Goal: Communication & Community: Answer question/provide support

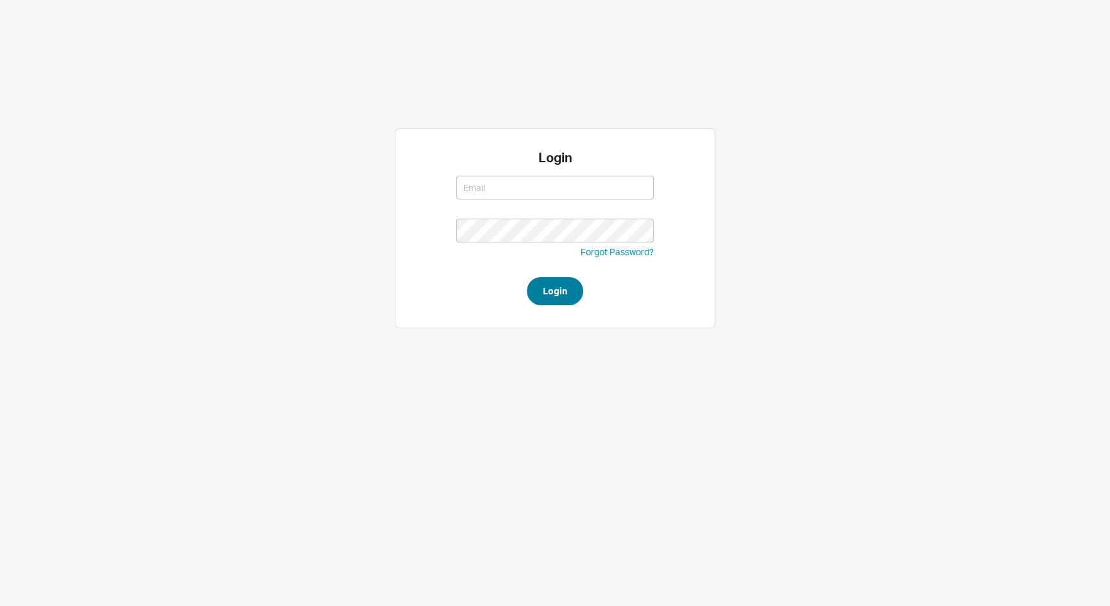
type input "[PERSON_NAME][EMAIL_ADDRESS][DOMAIN_NAME]"
click at [545, 302] on button "Login" at bounding box center [555, 291] width 56 height 28
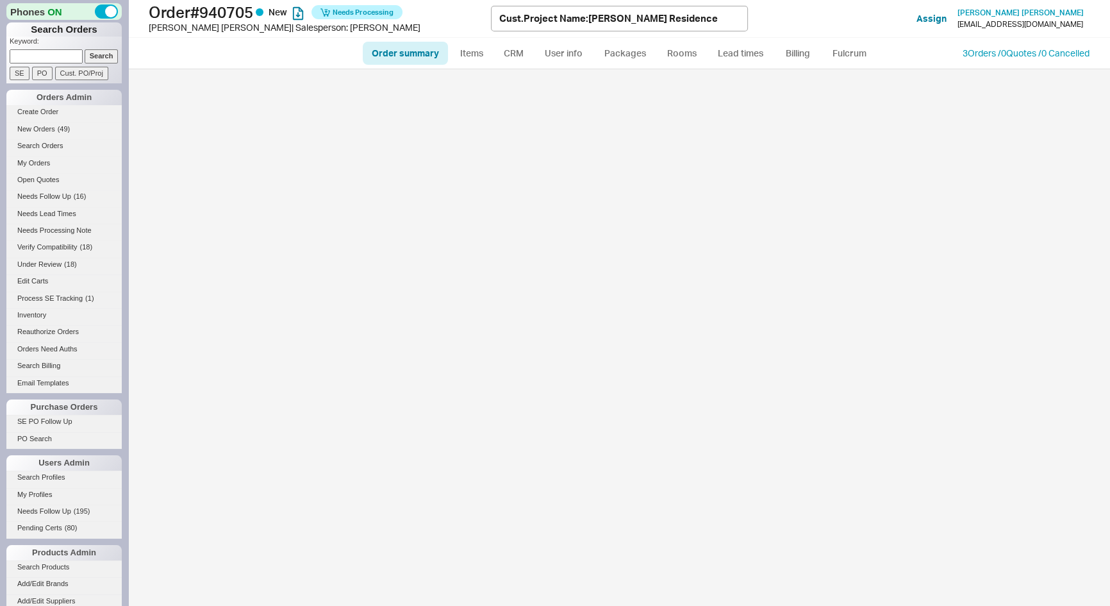
select select "*"
select select "LOW"
select select "3"
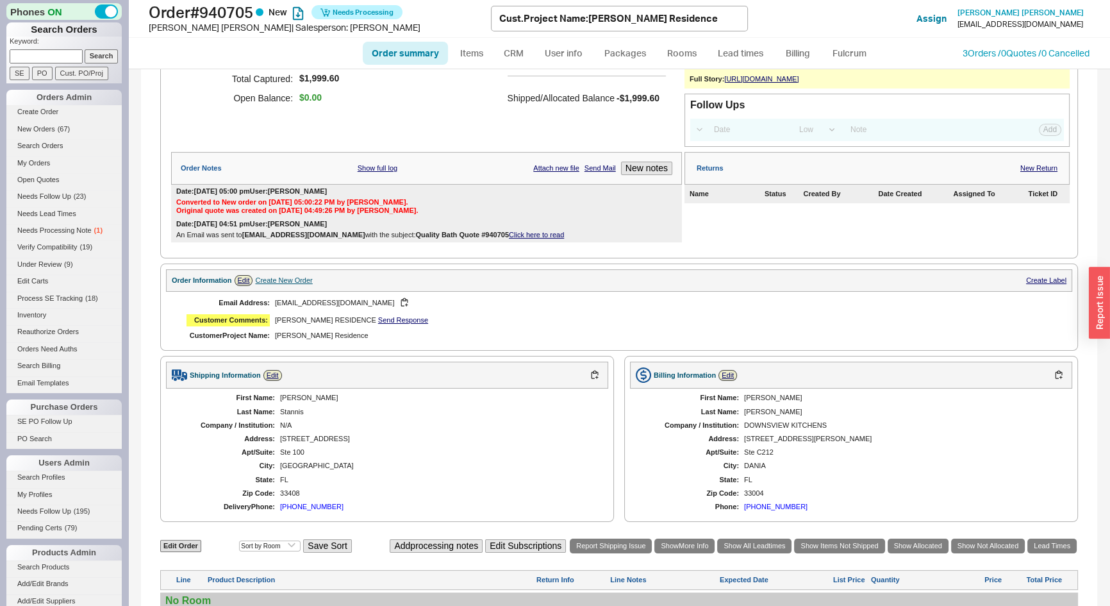
scroll to position [291, 0]
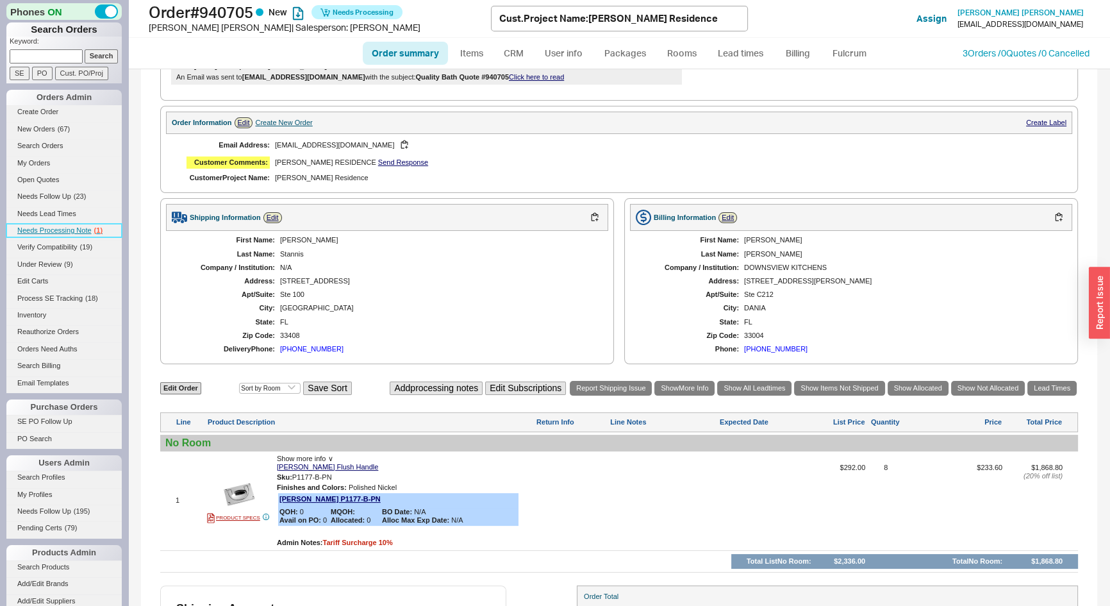
click at [78, 226] on span "Needs Processing Note" at bounding box center [54, 230] width 74 height 8
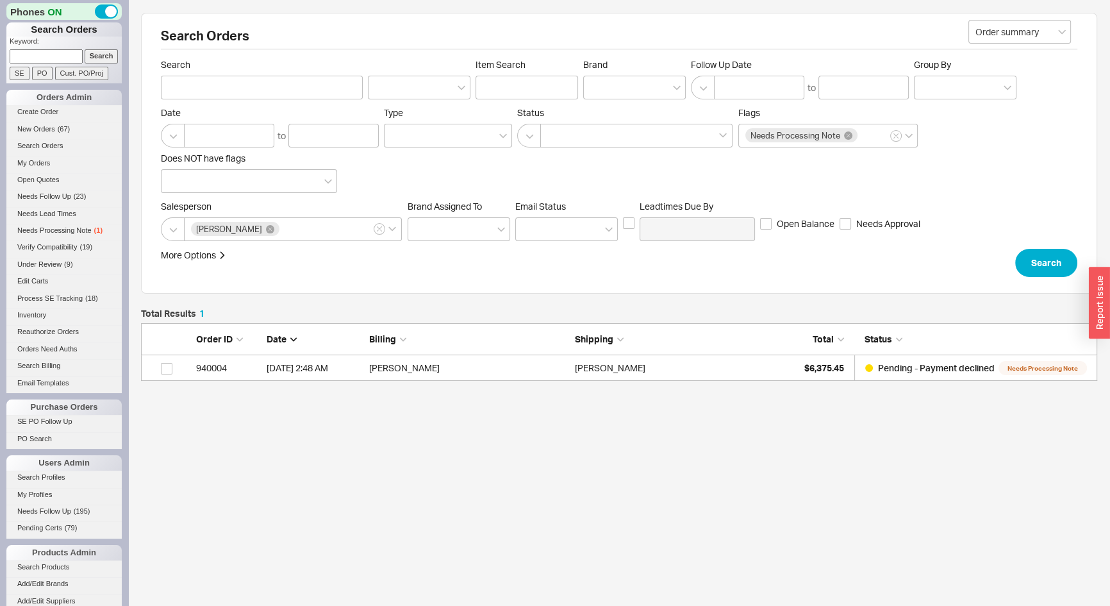
scroll to position [49, 947]
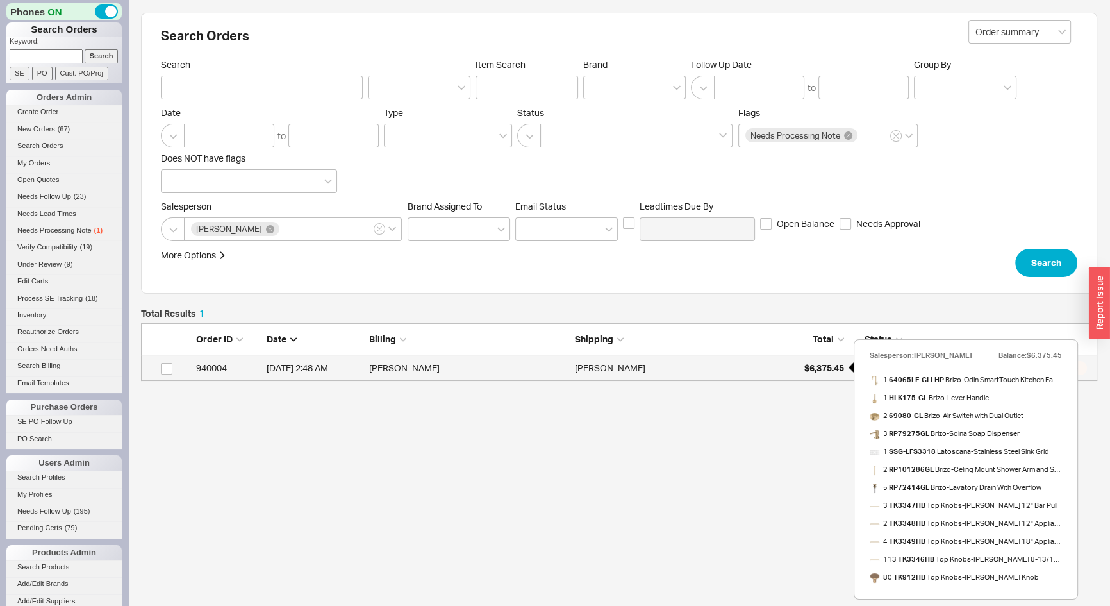
click at [827, 367] on span "$6,375.45" at bounding box center [824, 367] width 40 height 11
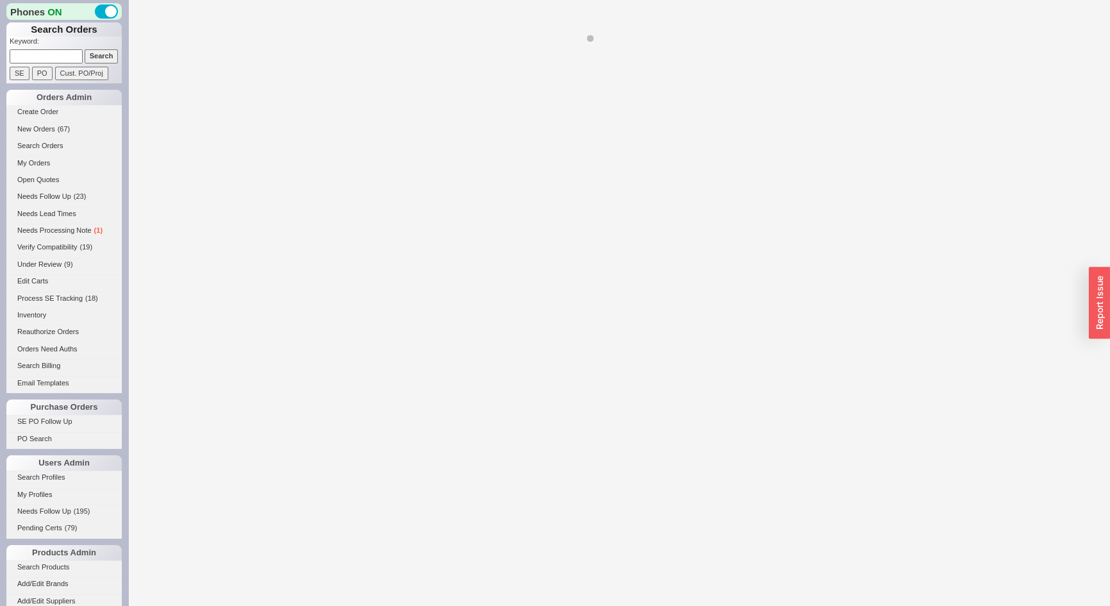
select select "*"
select select "LOW"
select select "3"
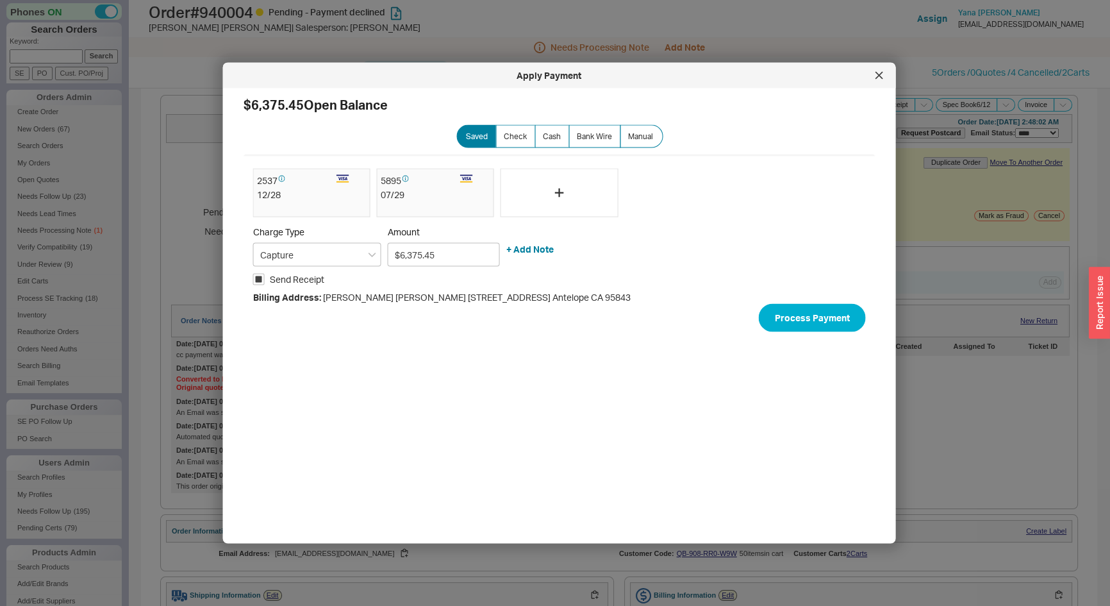
click at [889, 67] on div "Apply Payment" at bounding box center [559, 76] width 673 height 26
click at [888, 69] on div "Apply Payment" at bounding box center [559, 76] width 673 height 26
click at [880, 72] on icon at bounding box center [879, 76] width 8 height 8
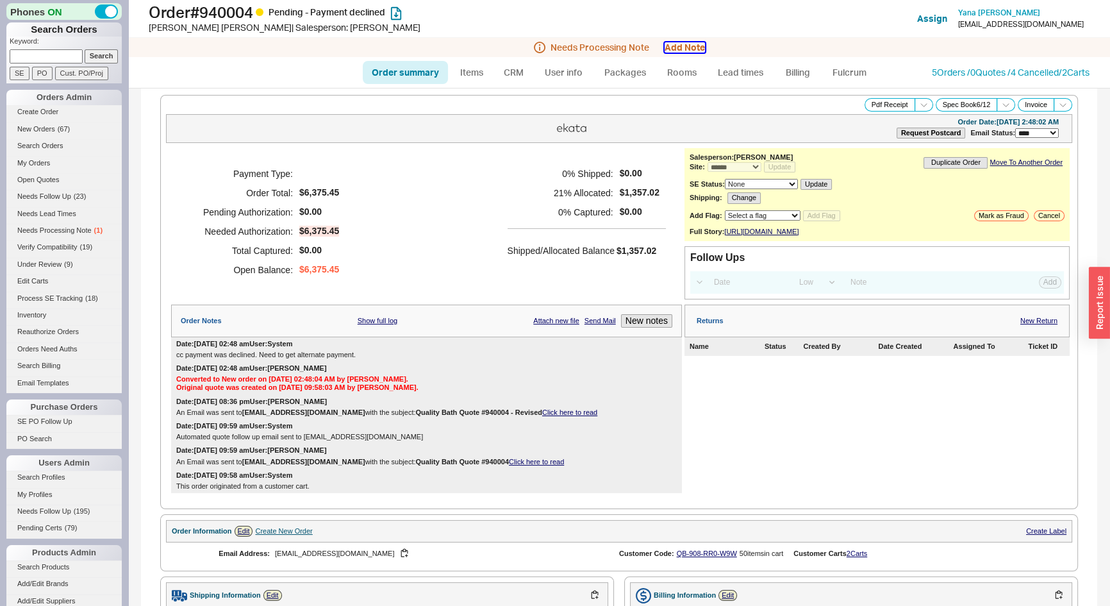
click at [694, 48] on button "Add Note" at bounding box center [685, 47] width 40 height 10
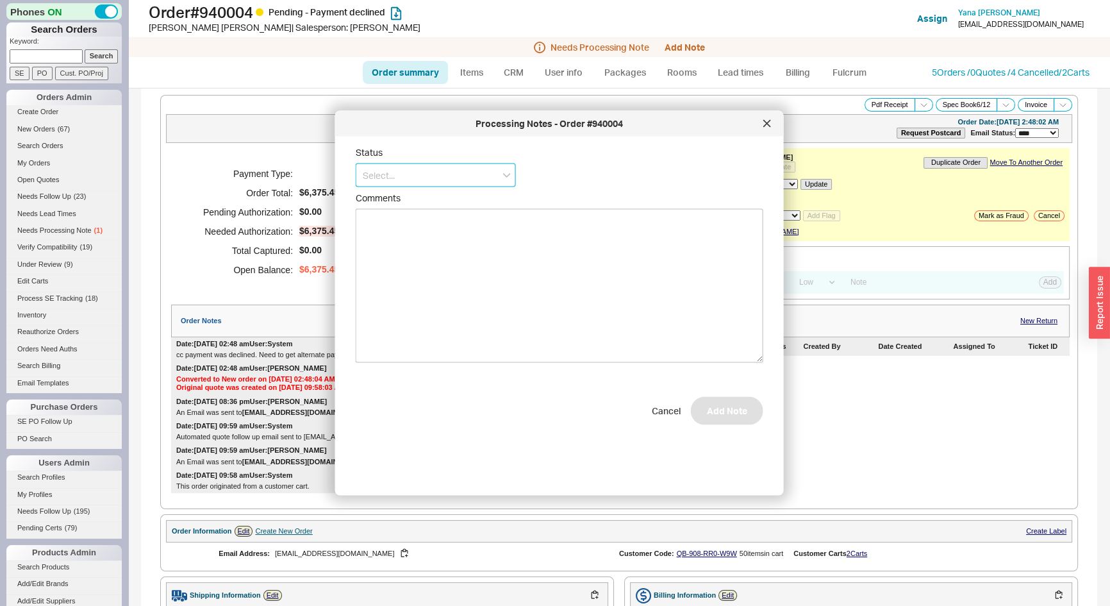
click at [459, 179] on input at bounding box center [436, 175] width 160 height 24
click at [425, 251] on div "Ships as Available" at bounding box center [435, 247] width 159 height 23
type input "Ships as Available"
click at [708, 409] on button "Add Note" at bounding box center [727, 416] width 72 height 28
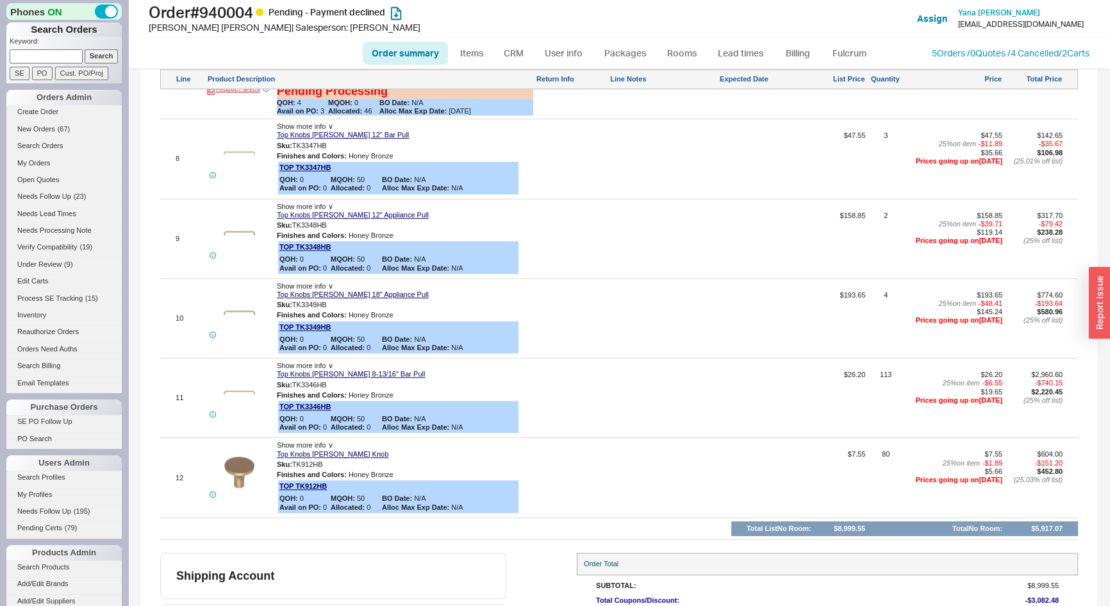
scroll to position [1453, 0]
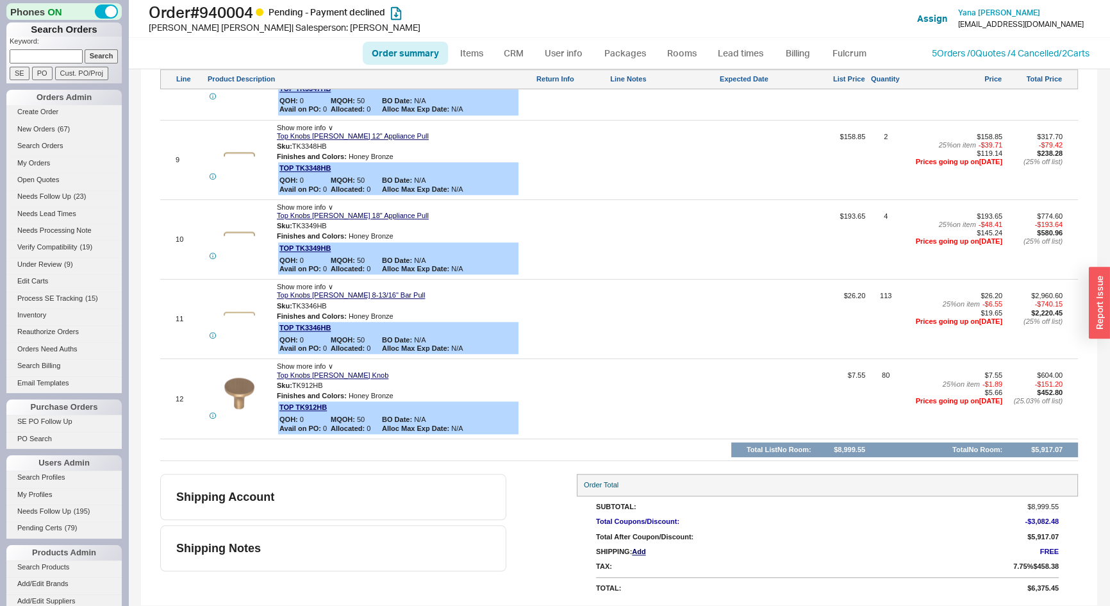
click at [58, 54] on input at bounding box center [46, 55] width 73 height 13
paste input "[EMAIL_ADDRESS][DOMAIN_NAME]"
type input "[EMAIL_ADDRESS][DOMAIN_NAME]"
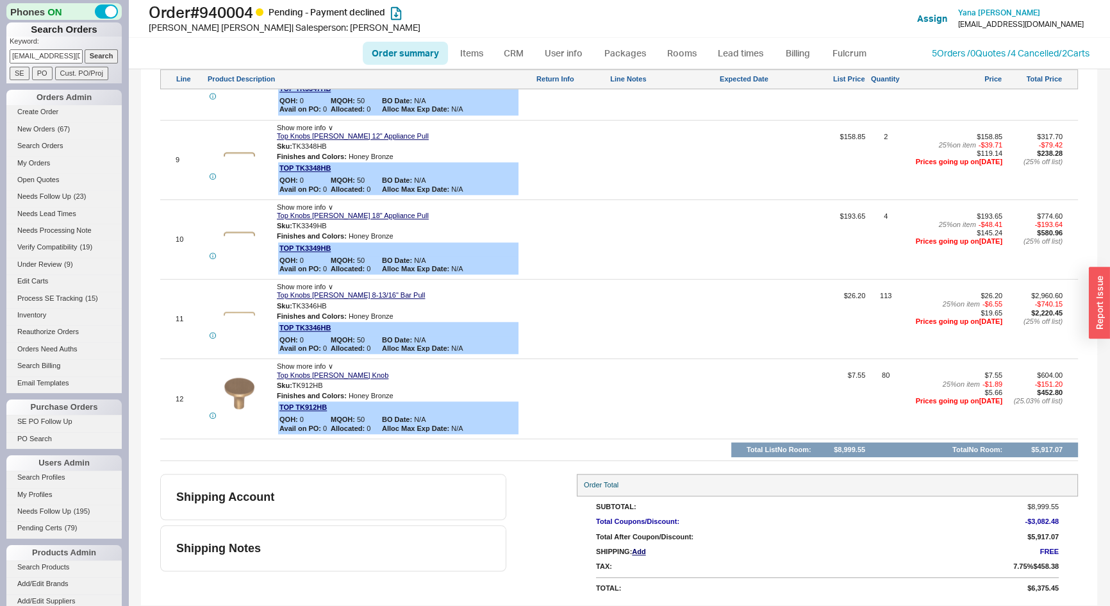
click at [99, 55] on input "Search" at bounding box center [102, 55] width 34 height 13
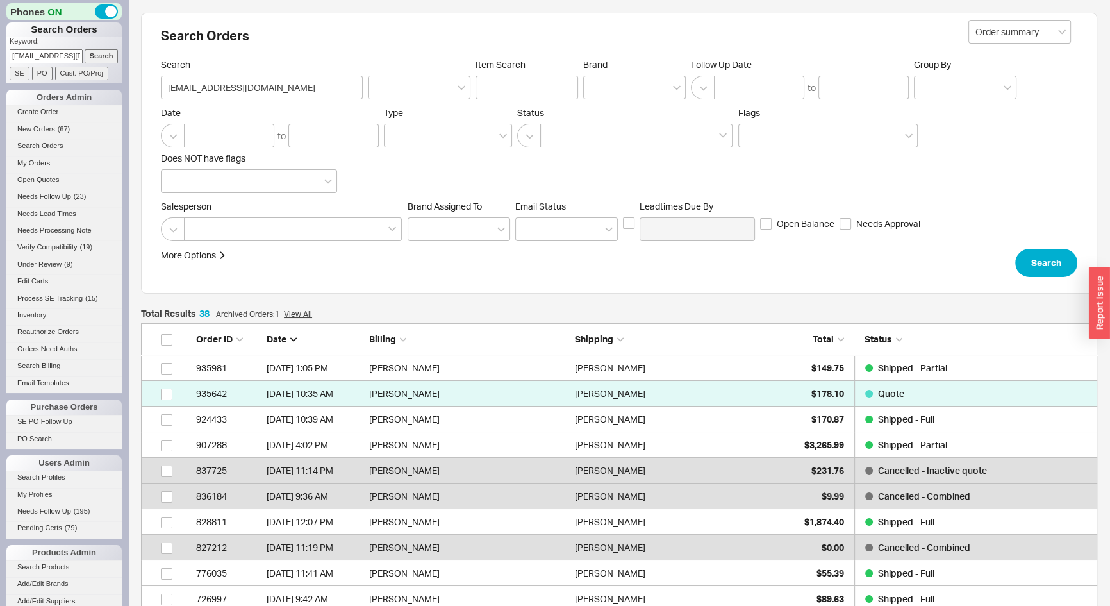
scroll to position [997, 947]
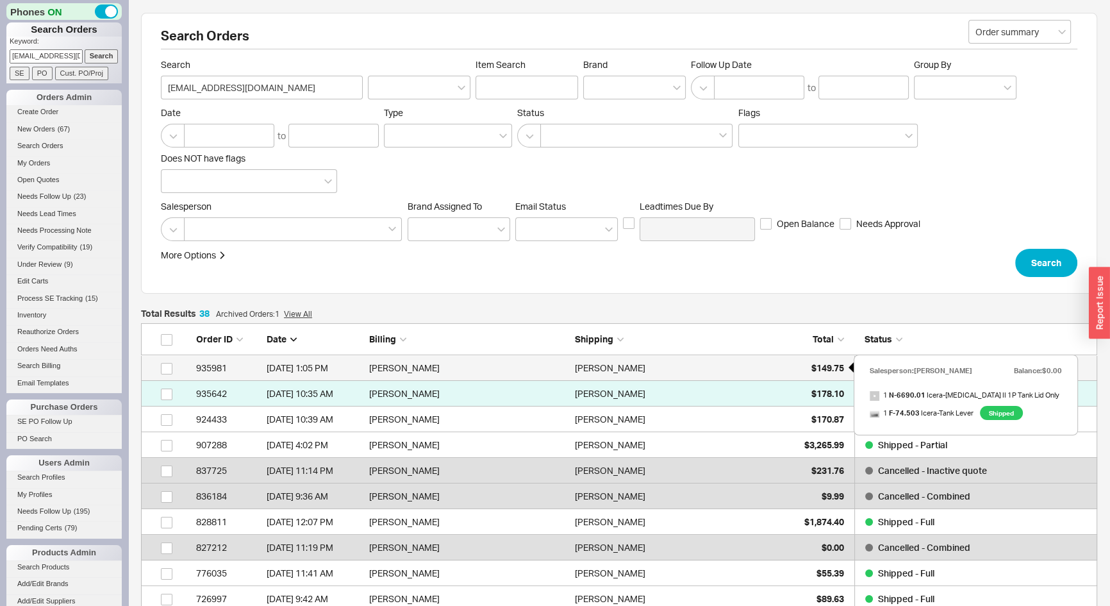
click at [811, 364] on span "$149.75" at bounding box center [827, 367] width 33 height 11
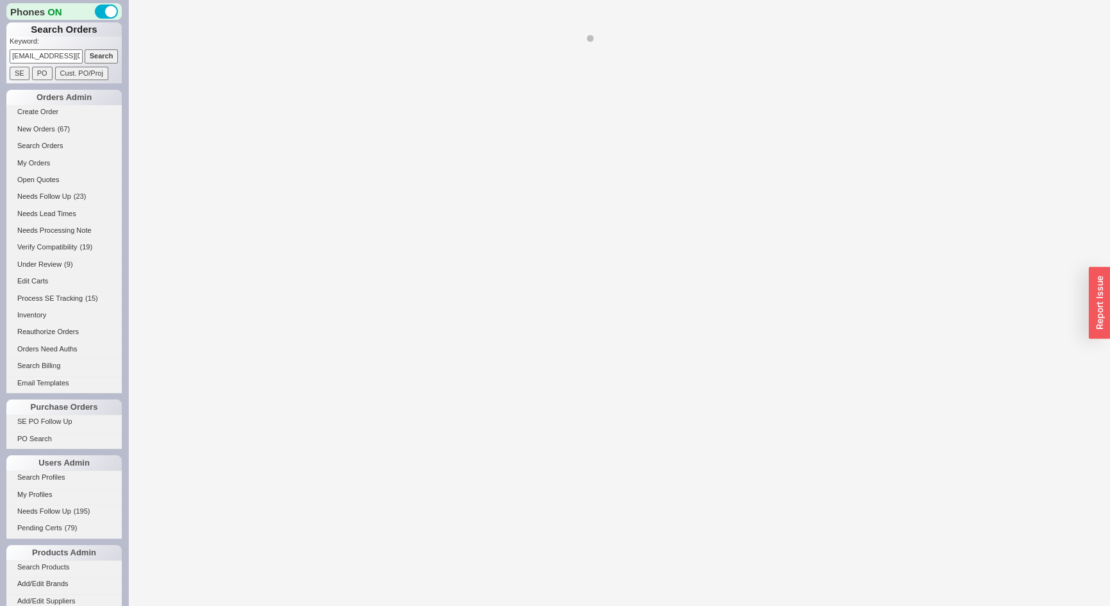
select select "*"
select select "LOW"
select select "3"
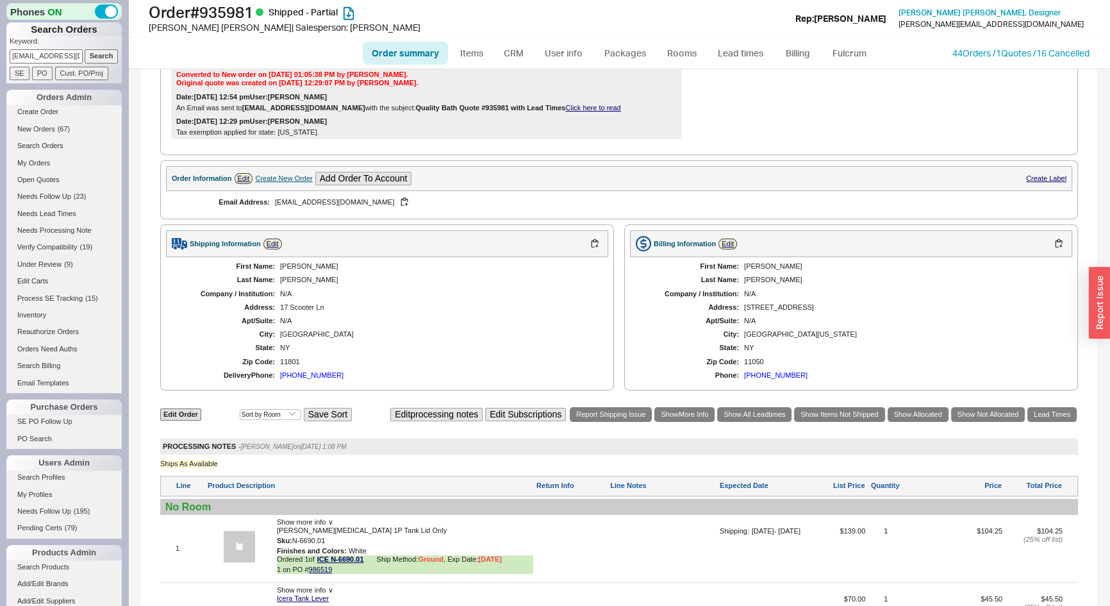
scroll to position [622, 0]
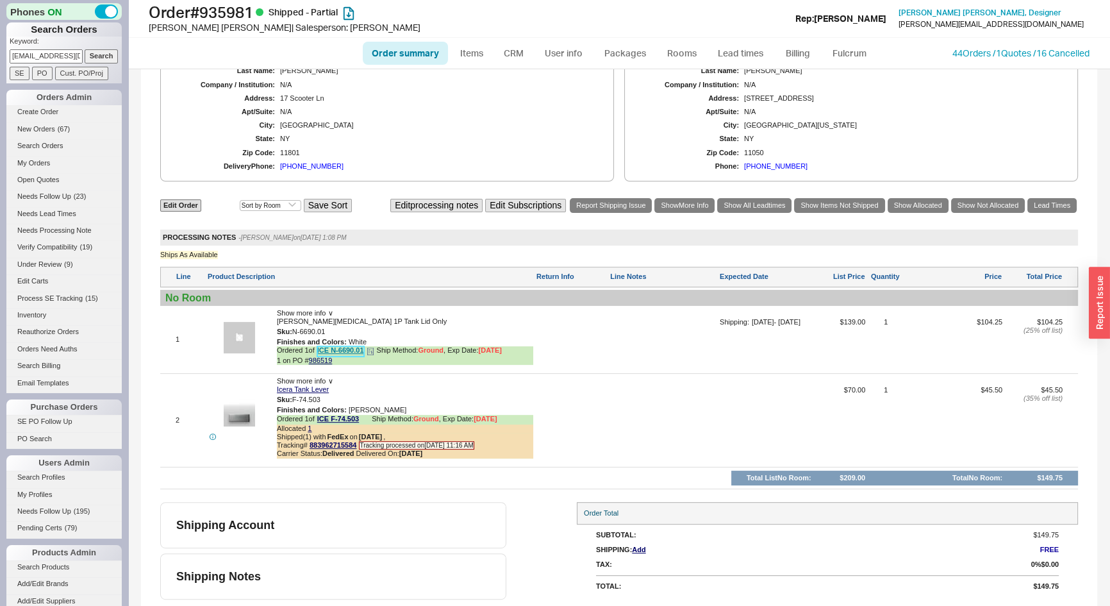
click at [347, 351] on link "ICE N-6690.01" at bounding box center [340, 351] width 47 height 10
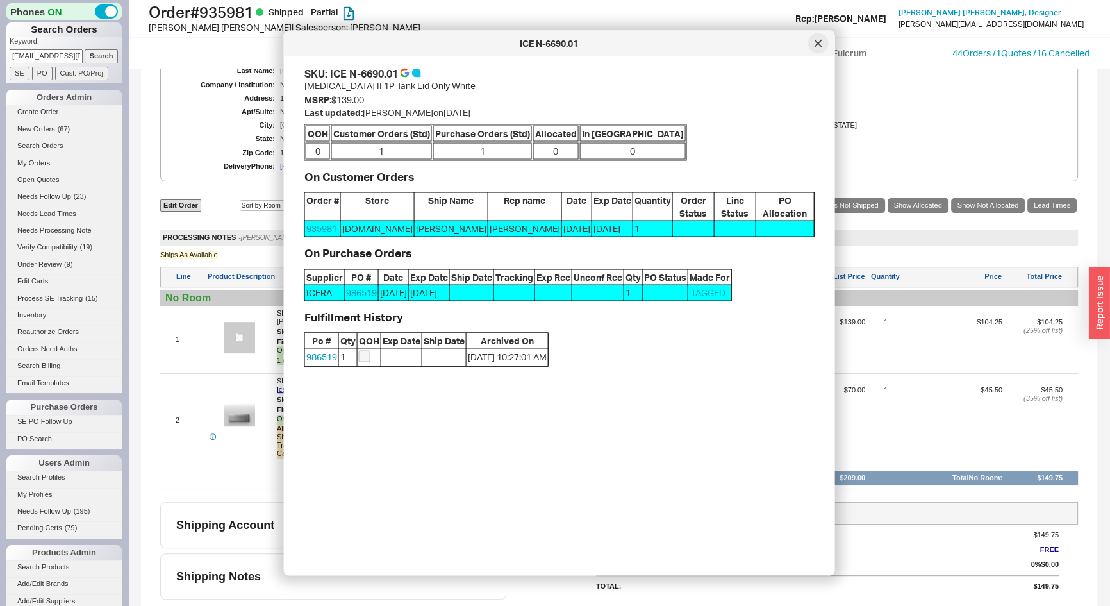
click at [815, 44] on icon at bounding box center [818, 44] width 8 height 8
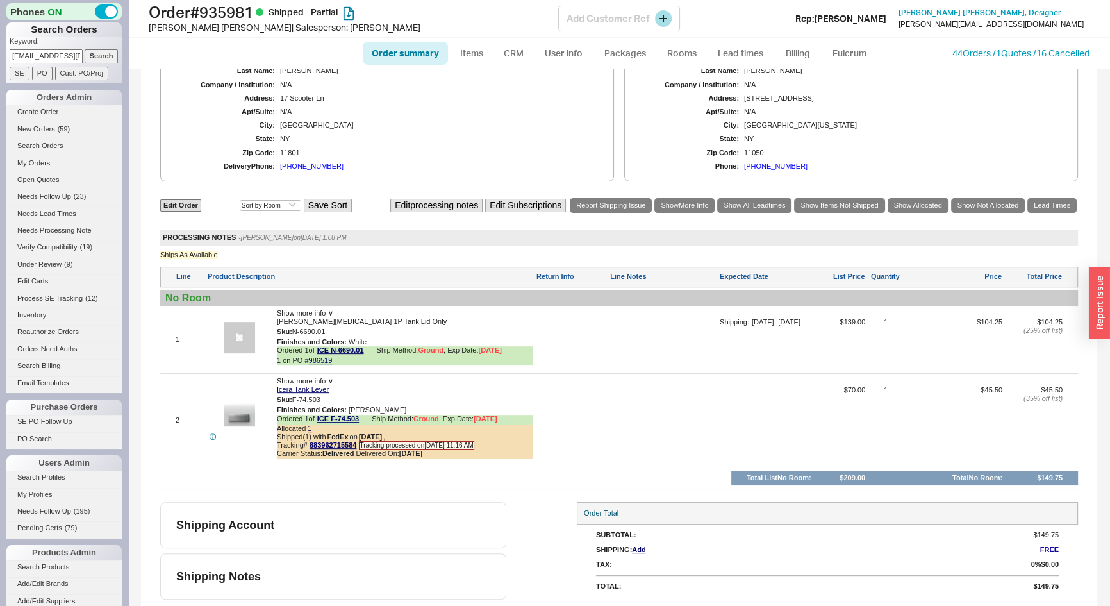
click at [252, 17] on h1 "Order # 935981 Shipped - Partial" at bounding box center [353, 12] width 409 height 18
drag, startPoint x: 258, startPoint y: 12, endPoint x: 144, endPoint y: 15, distance: 114.1
click at [144, 15] on div "Order # 935981 Shipped - Partial [PERSON_NAME] | Salesperson: [PERSON_NAME] Cus…" at bounding box center [619, 19] width 982 height 38
copy h1 "Order # 935981"
click at [335, 329] on button "button" at bounding box center [334, 332] width 15 height 12
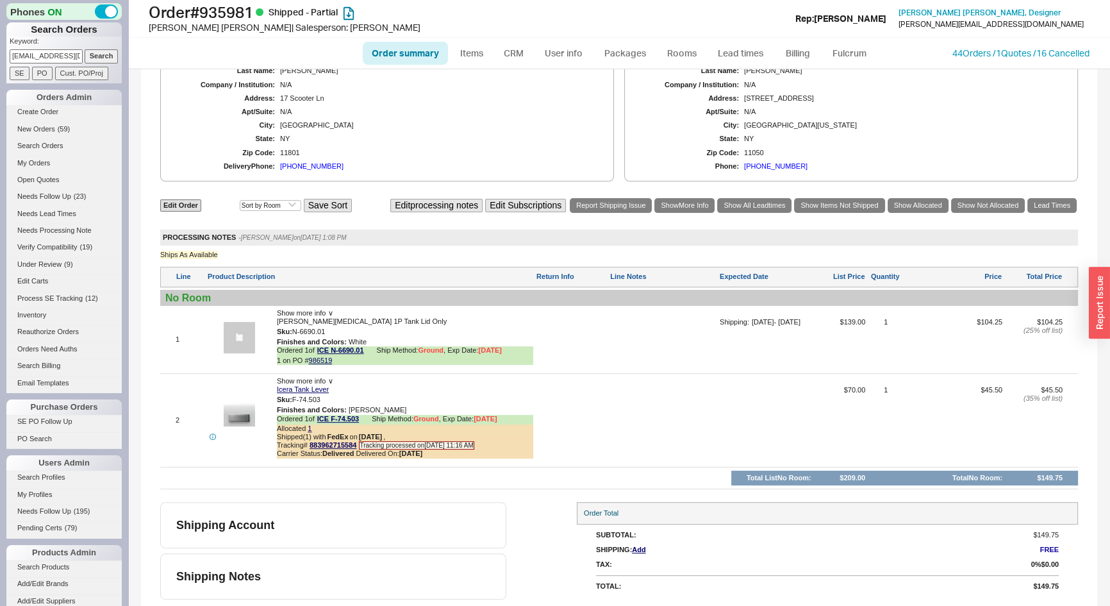
click at [61, 51] on input "[EMAIL_ADDRESS][DOMAIN_NAME]" at bounding box center [46, 55] width 73 height 13
paste input "ek@edkope"
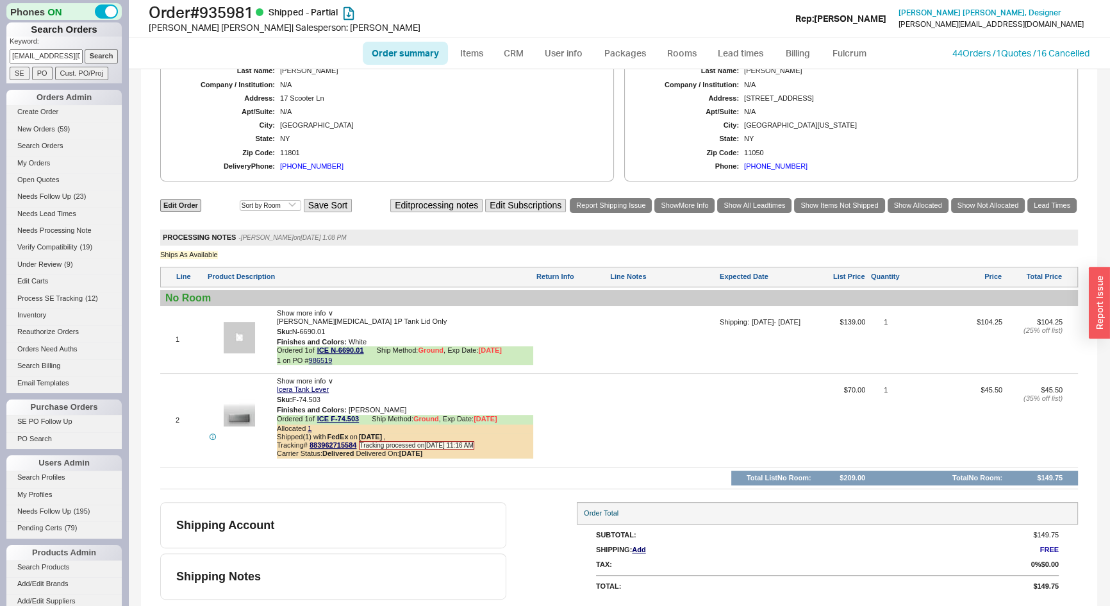
type input "[EMAIL_ADDRESS][DOMAIN_NAME]"
click at [99, 49] on input "Search" at bounding box center [102, 55] width 34 height 13
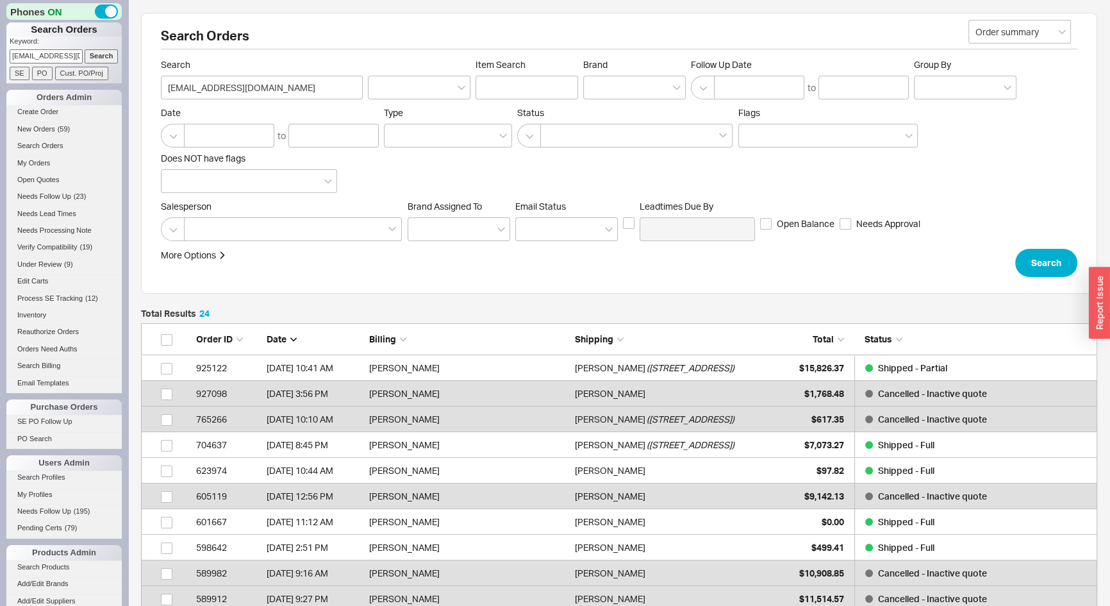
scroll to position [638, 947]
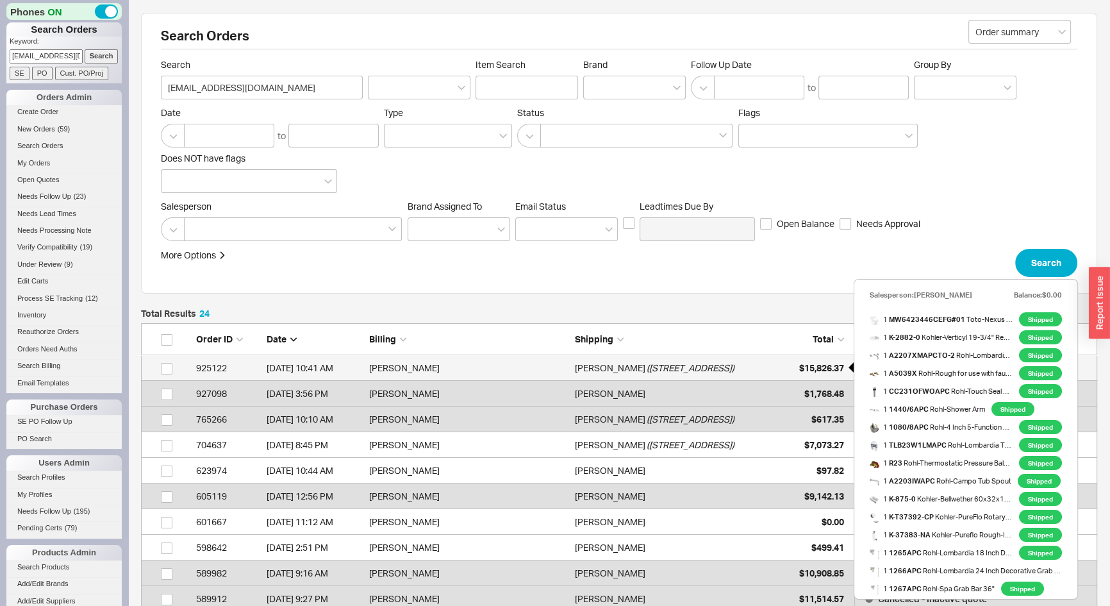
click at [811, 365] on span "$15,826.37" at bounding box center [821, 367] width 45 height 11
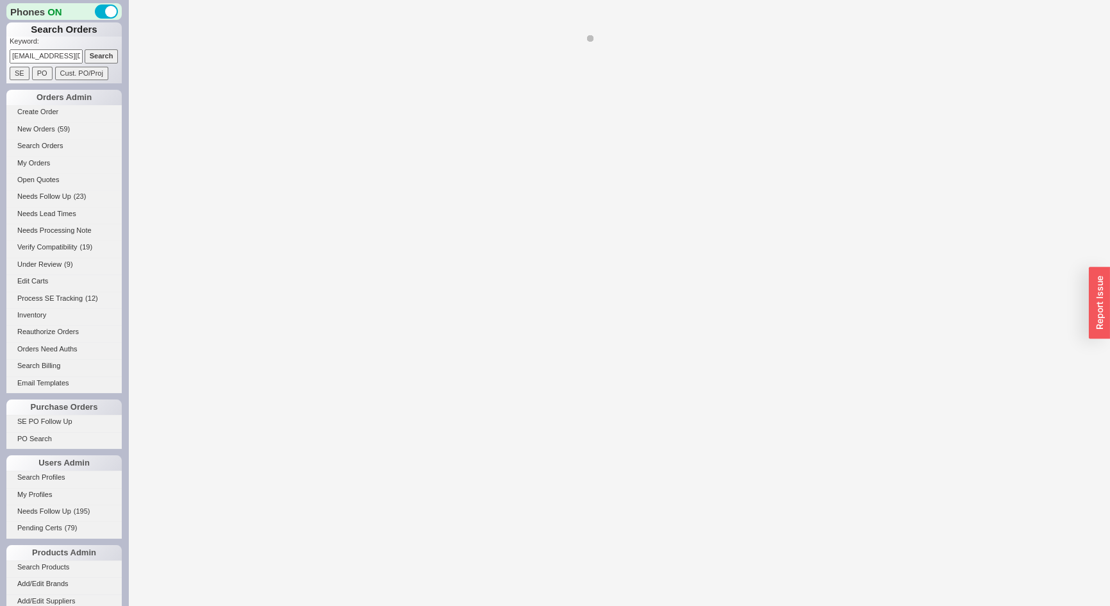
select select "*"
select select "LOW"
select select "3"
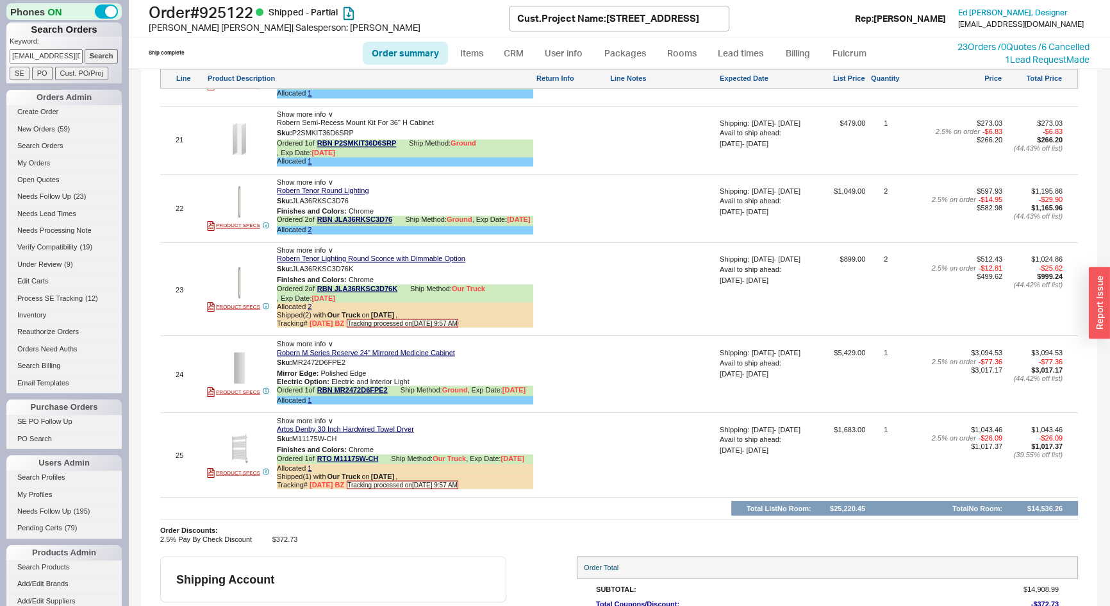
scroll to position [2738, 0]
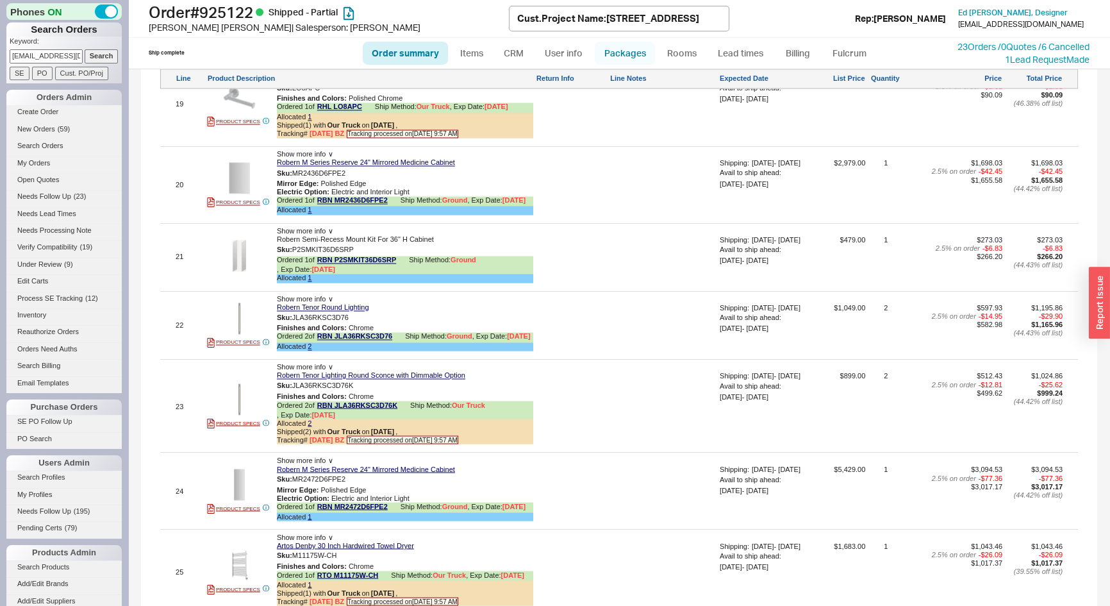
click at [624, 42] on link "Packages" at bounding box center [625, 53] width 60 height 23
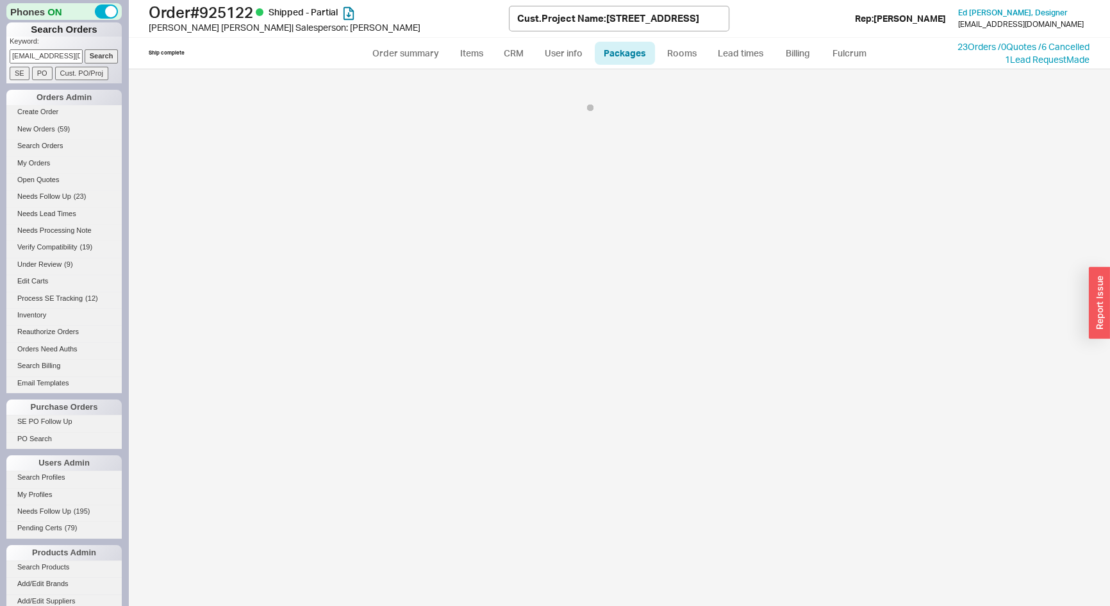
select select "1"
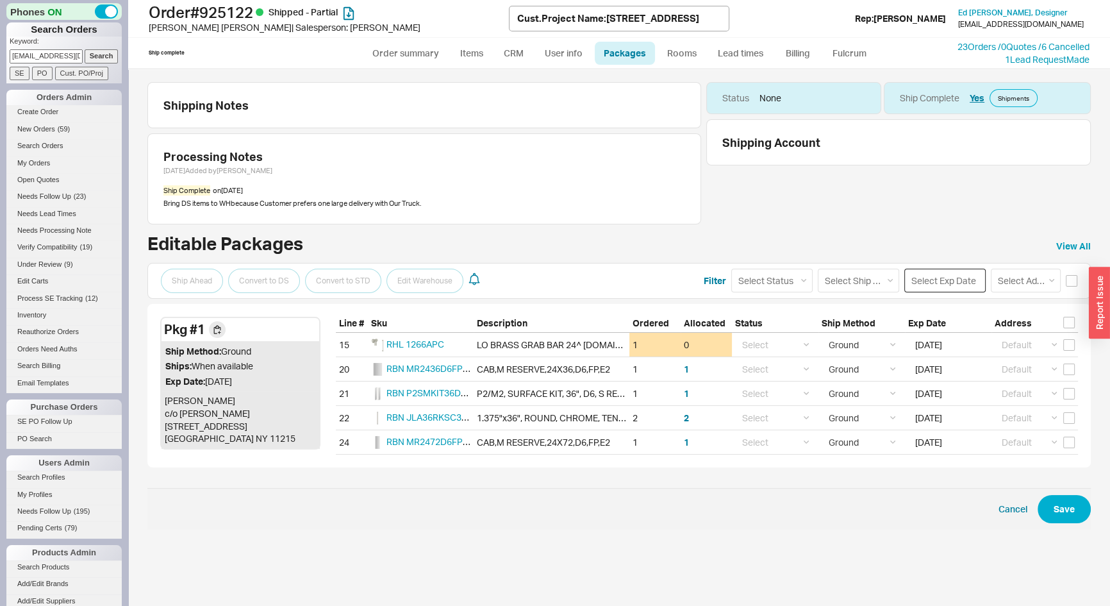
click at [939, 286] on input at bounding box center [944, 281] width 81 height 24
click at [991, 385] on div "18" at bounding box center [990, 384] width 15 height 15
click at [1068, 341] on input "checkbox" at bounding box center [1069, 345] width 12 height 12
checkbox input "true"
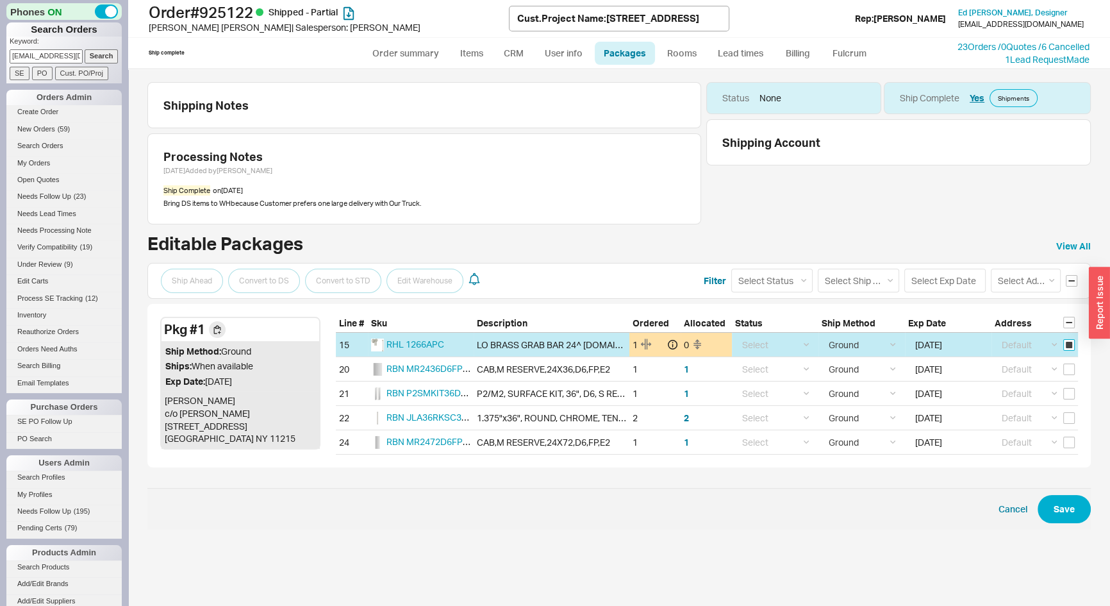
checkbox input "true"
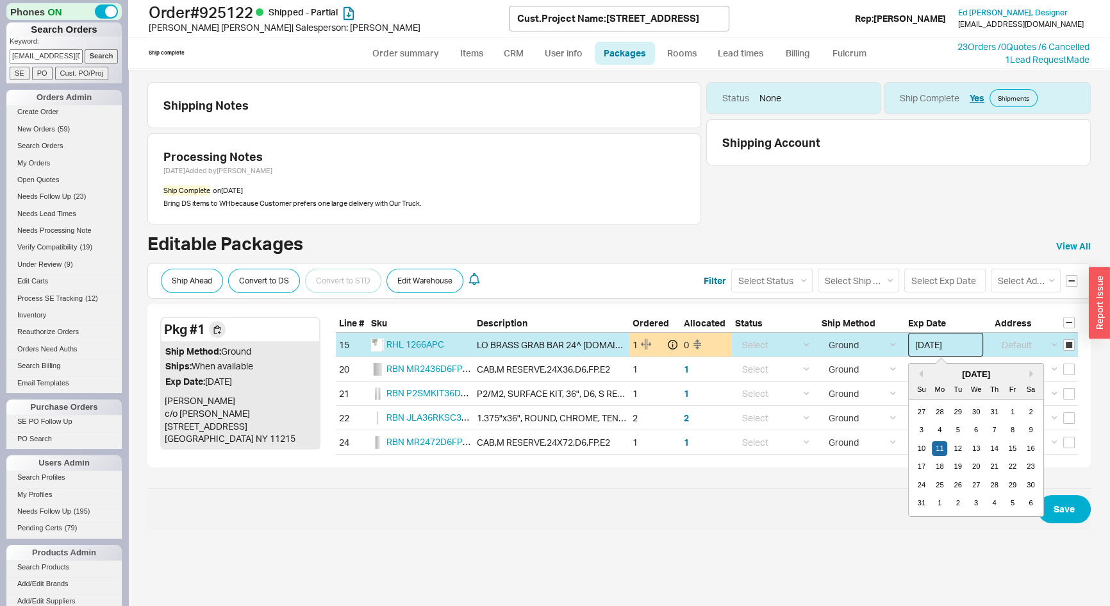
click at [939, 346] on input "[DATE]" at bounding box center [945, 345] width 75 height 24
click at [956, 449] on div "12" at bounding box center [957, 448] width 15 height 15
type input "[DATE]"
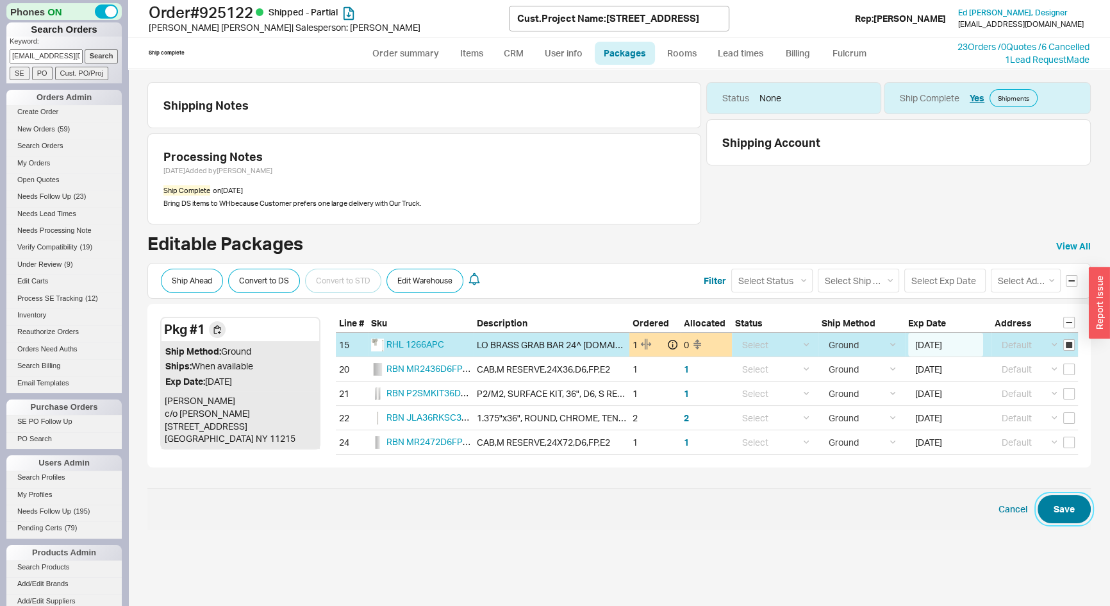
click at [1078, 507] on button "Save" at bounding box center [1064, 509] width 53 height 28
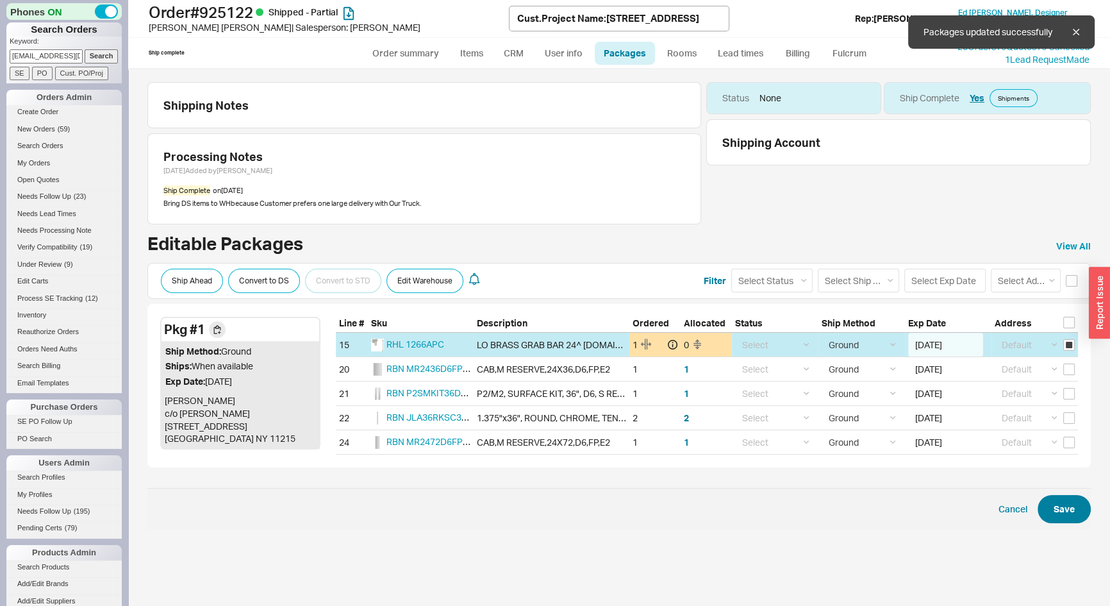
checkbox input "false"
select select "1"
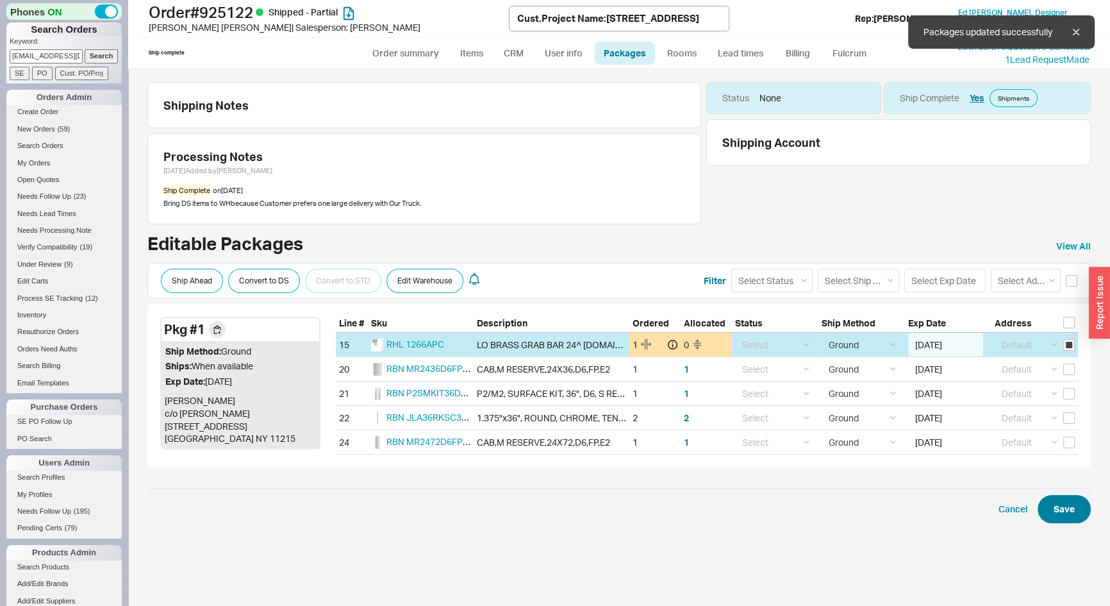
select select "1"
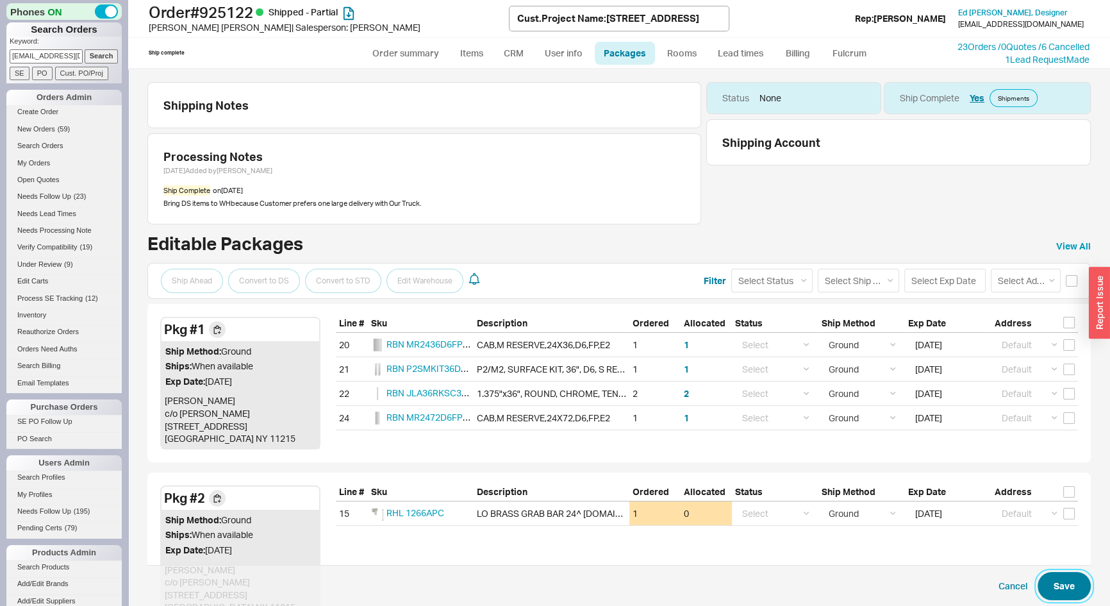
click at [1051, 579] on button "Save" at bounding box center [1064, 586] width 53 height 28
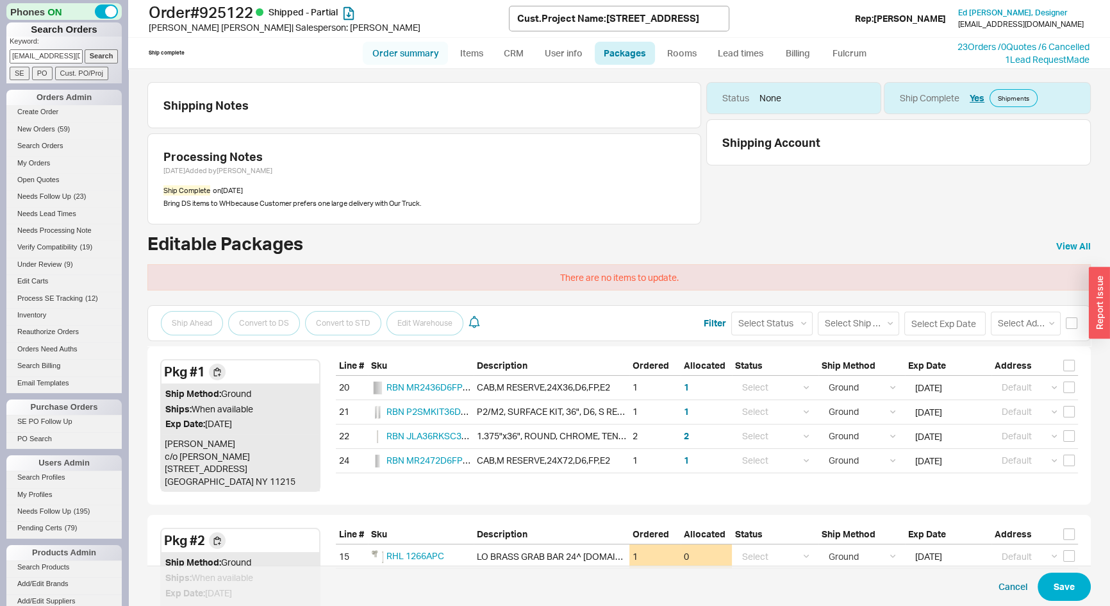
click at [417, 52] on link "Order summary" at bounding box center [405, 53] width 85 height 23
select select "*"
select select "LOW"
select select "3"
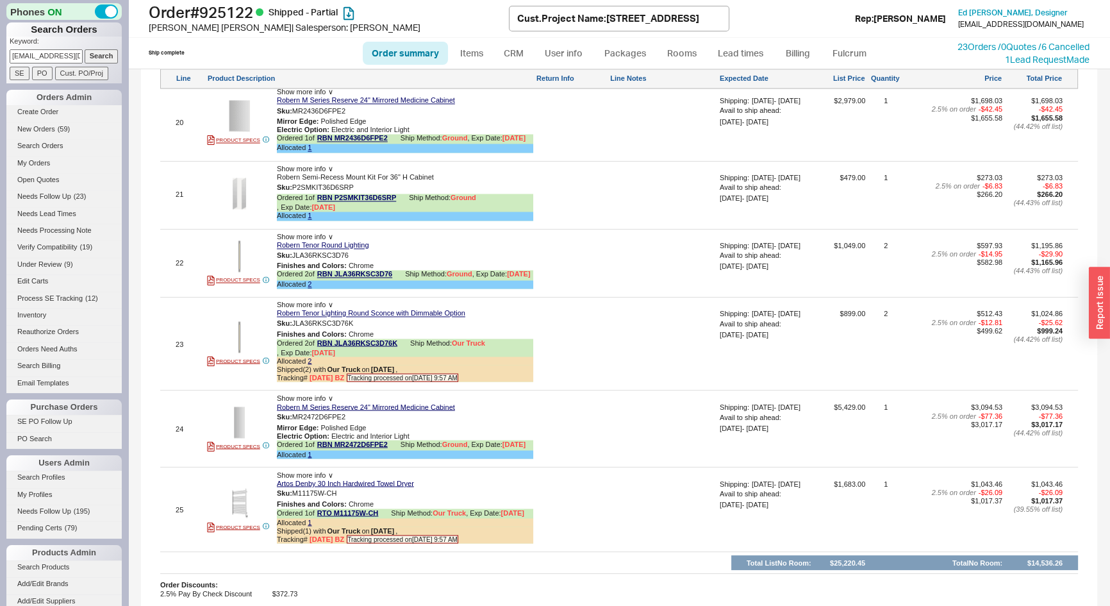
scroll to position [2854, 0]
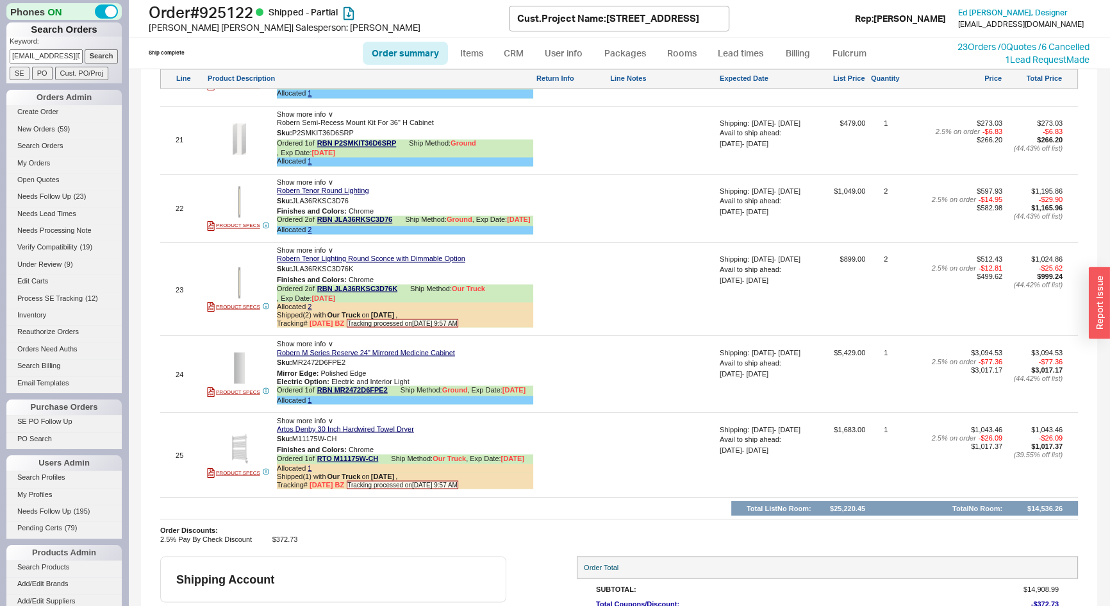
click at [409, 54] on link "Order summary" at bounding box center [405, 53] width 85 height 23
select select "*"
select select "LOW"
select select "3"
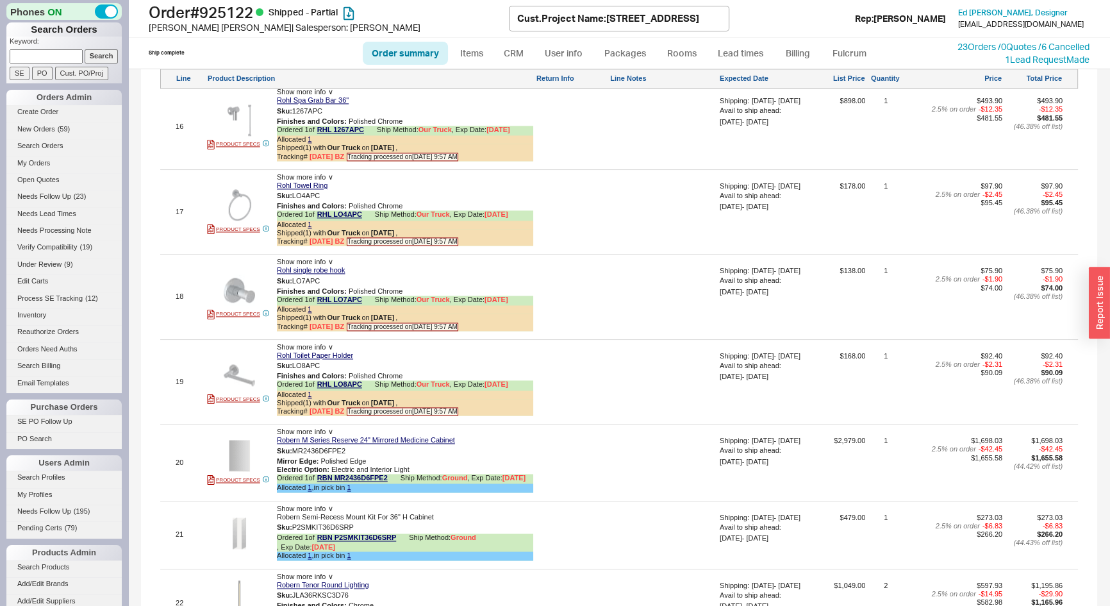
scroll to position [2940, 0]
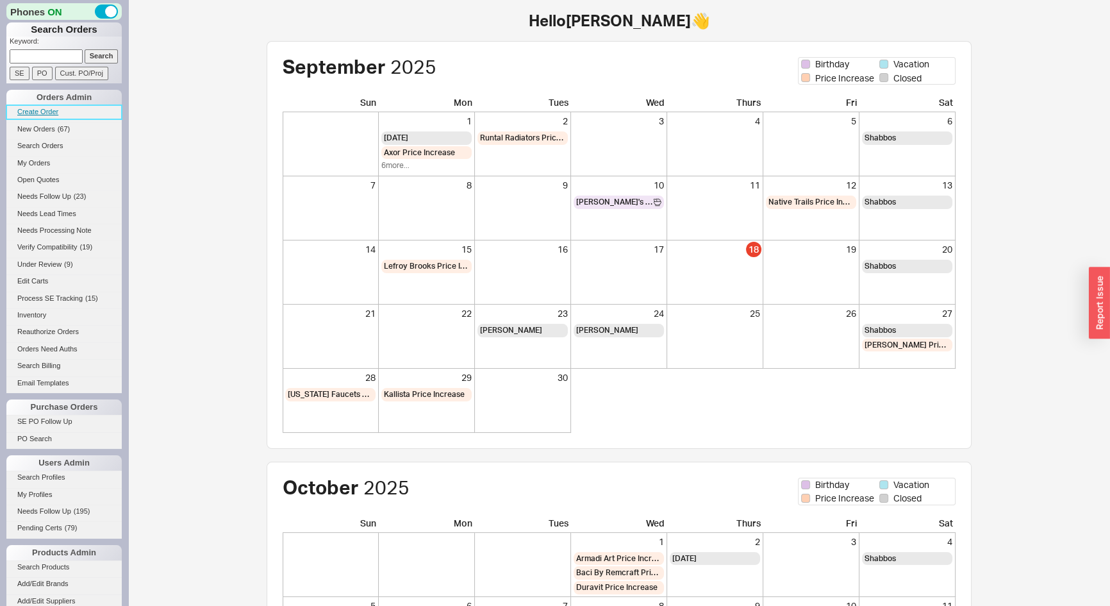
click at [31, 114] on link "Create Order" at bounding box center [63, 111] width 115 height 13
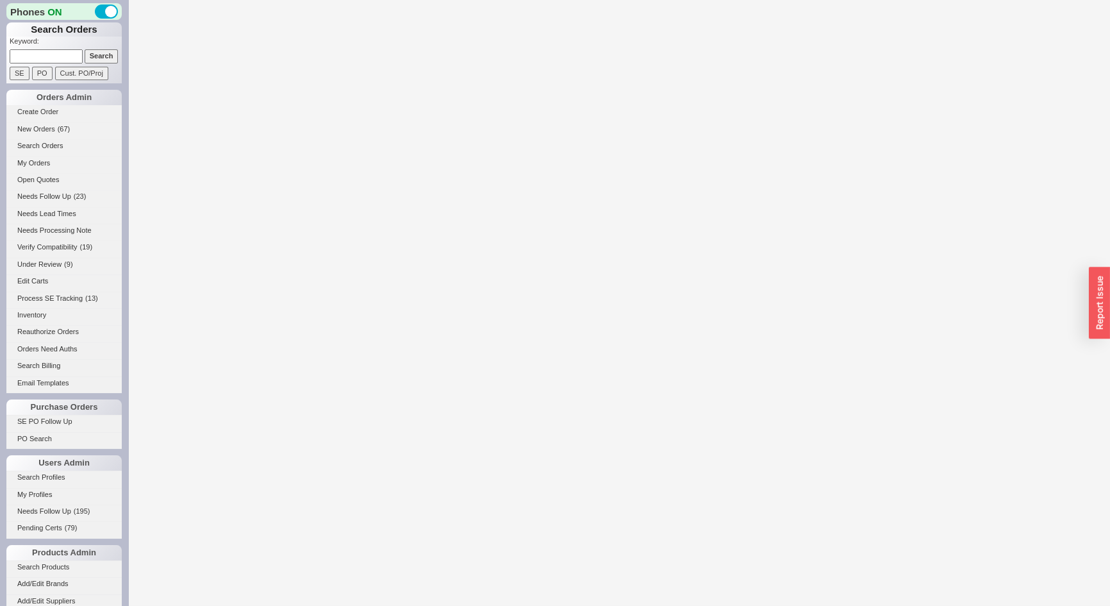
select select "3"
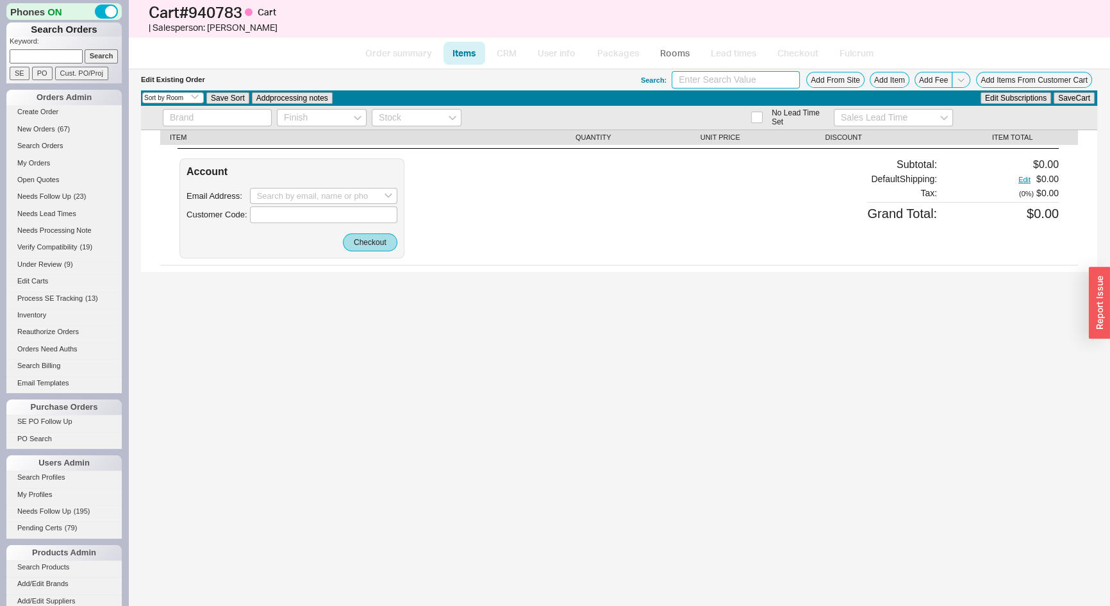
click at [750, 81] on input at bounding box center [736, 79] width 128 height 17
type input "kfb510-mlep"
click at [44, 51] on input at bounding box center [46, 55] width 73 height 13
paste input "940748"
type input "940748"
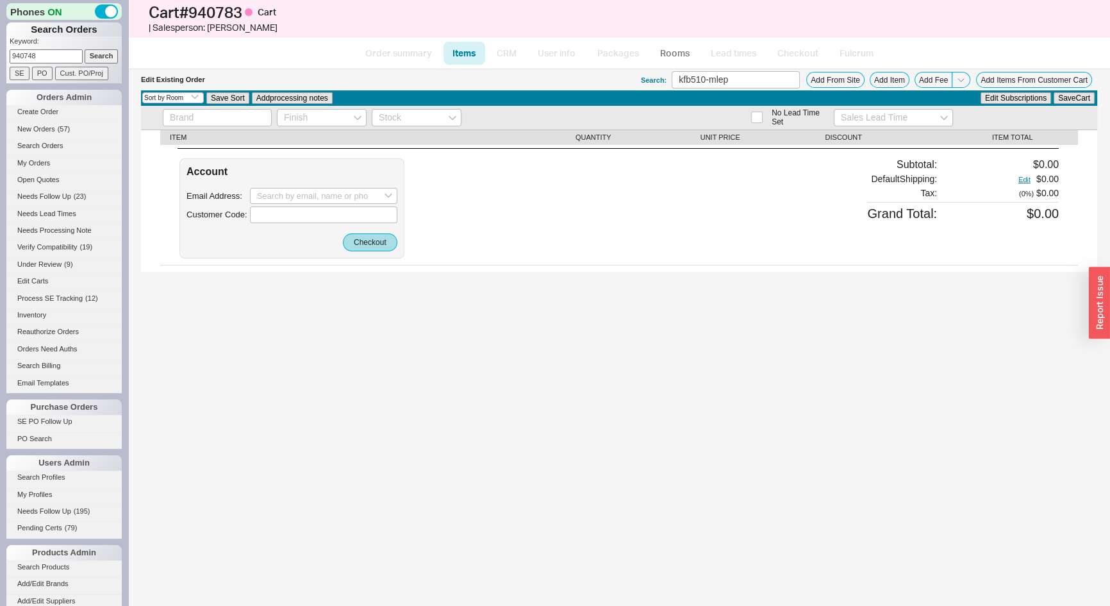
click at [99, 56] on input "Search" at bounding box center [102, 55] width 34 height 13
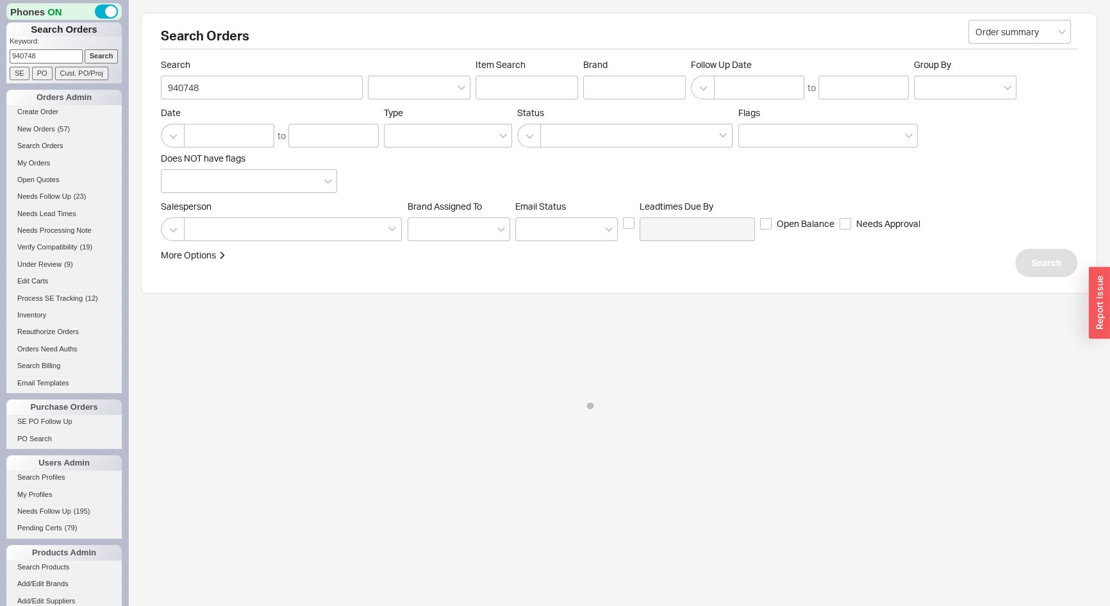
select select "*"
select select "3"
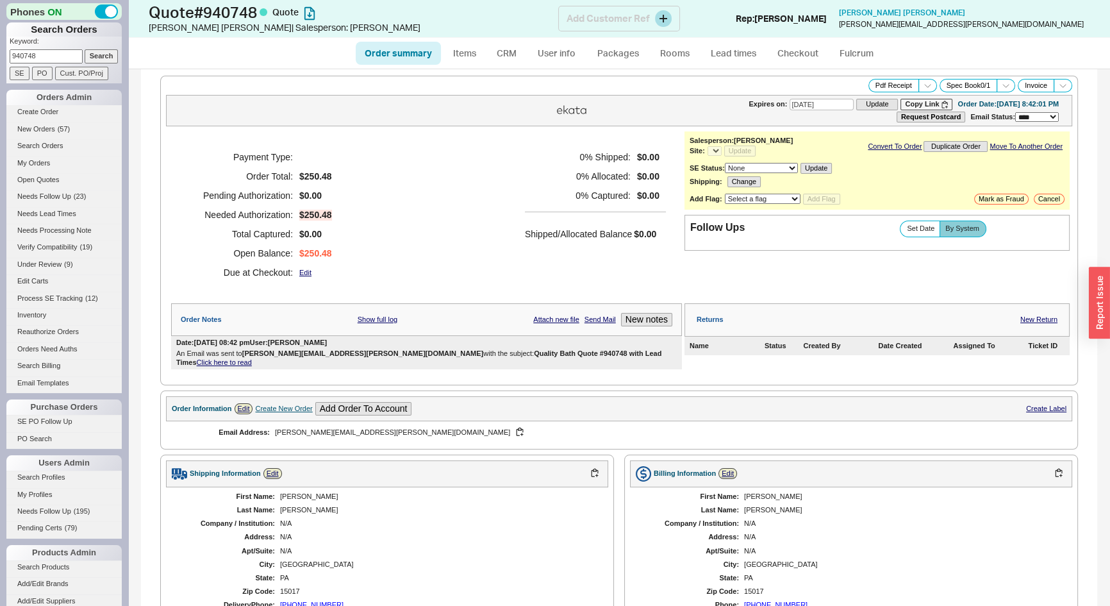
select select "*"
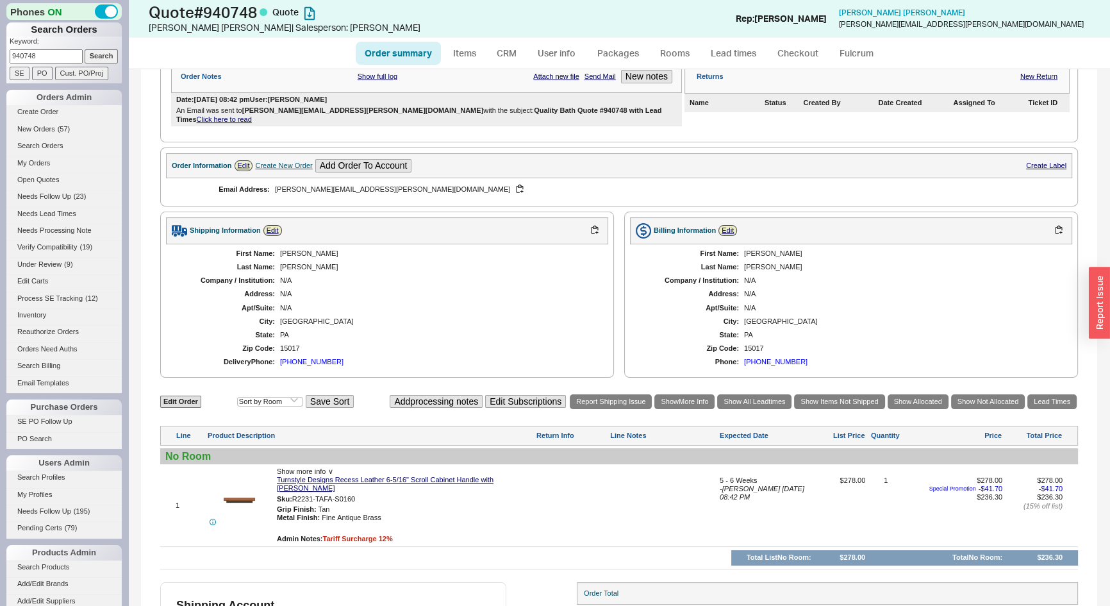
scroll to position [331, 0]
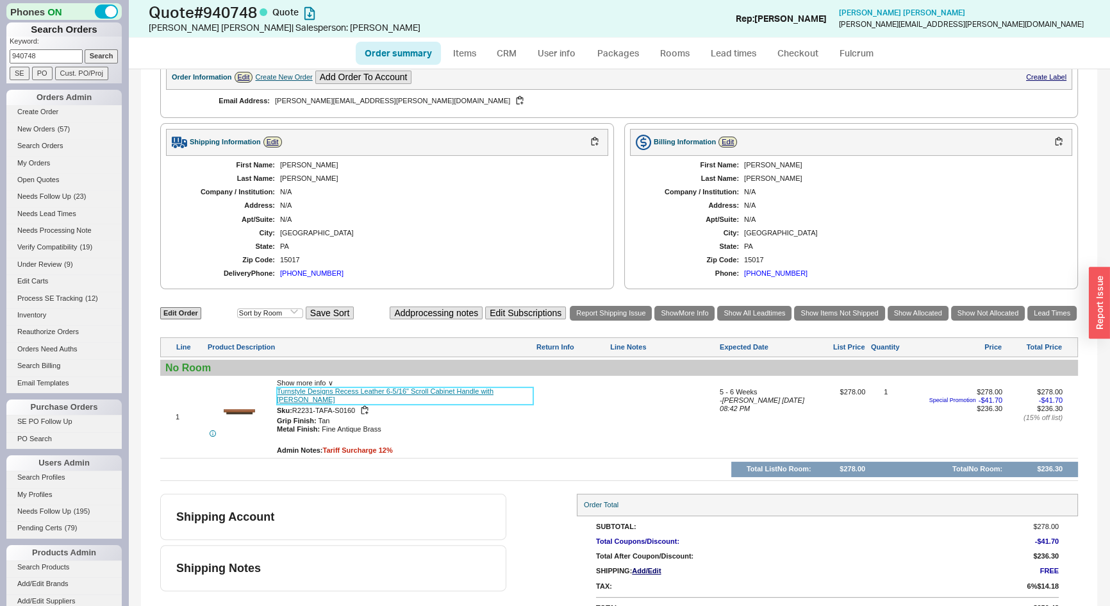
click at [445, 387] on link "Turnstyle Designs Recess Leather 6-5/16" Scroll Cabinet Handle with Tan Grip" at bounding box center [405, 395] width 256 height 17
click at [196, 307] on link "Edit Order" at bounding box center [180, 313] width 41 height 12
select select "3"
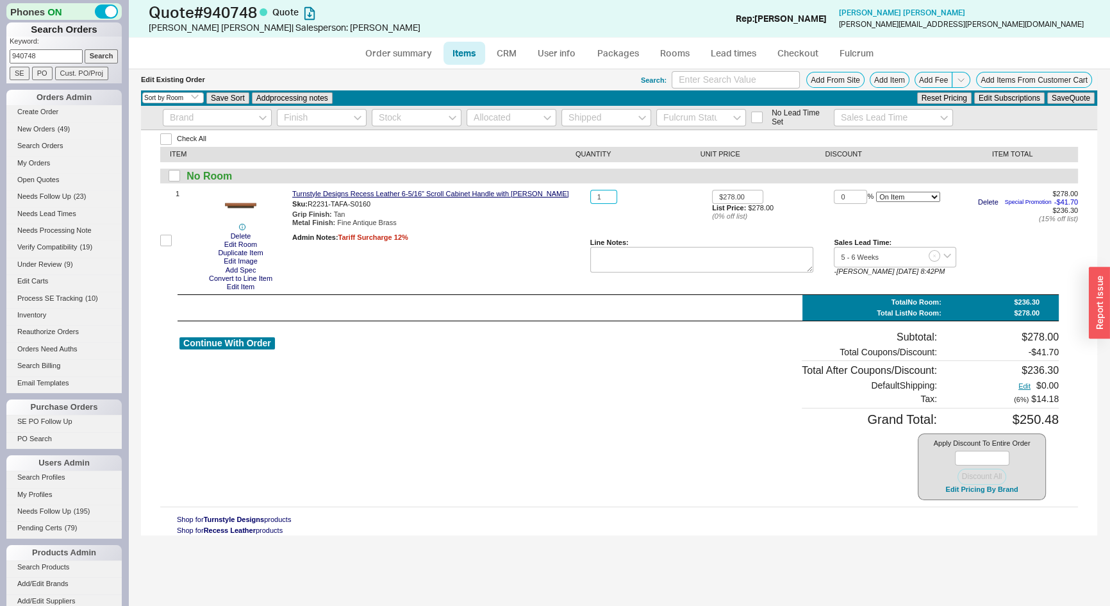
click at [609, 197] on input "1" at bounding box center [603, 197] width 27 height 15
type input "44"
click at [1064, 100] on button "Save Quote" at bounding box center [1070, 98] width 47 height 12
click at [1014, 489] on button "Edit Pricing By Brand" at bounding box center [981, 489] width 80 height 10
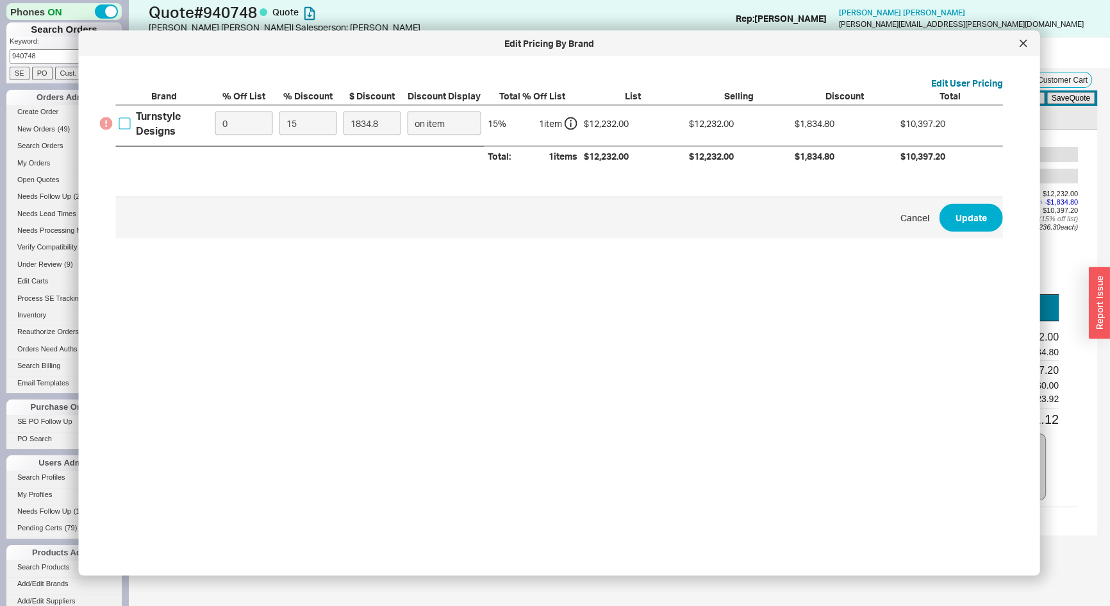
click at [128, 123] on input "Turnstyle Designs" at bounding box center [125, 123] width 12 height 12
checkbox input "true"
drag, startPoint x: 303, startPoint y: 125, endPoint x: 262, endPoint y: 148, distance: 47.1
click at [263, 148] on div "Brand % Off List % Discount $ Discount Discount Display Total % Off List List S…" at bounding box center [559, 127] width 887 height 76
type input "2"
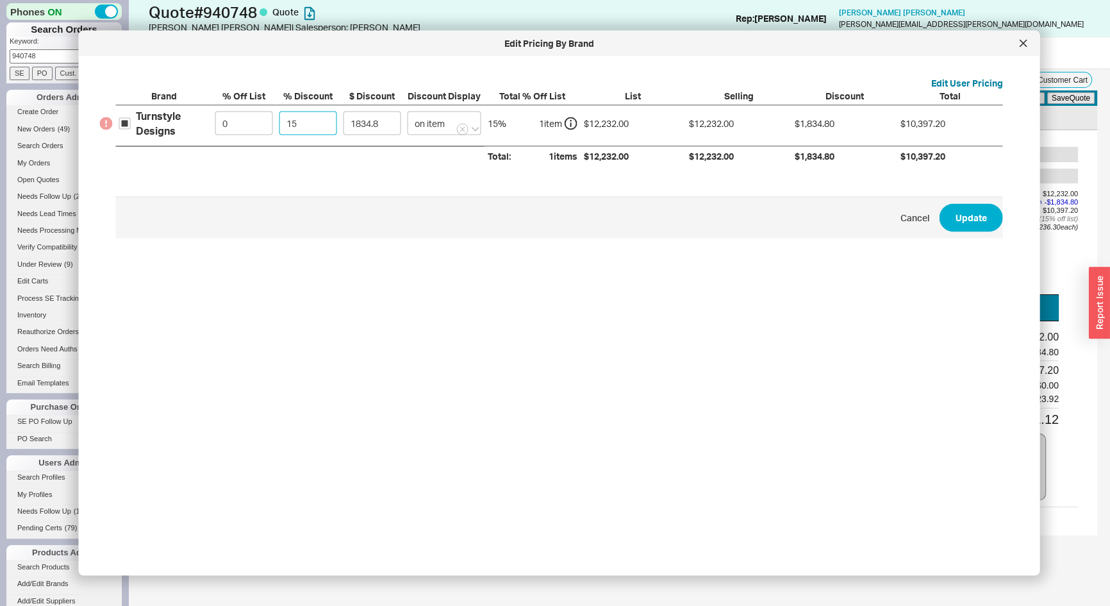
type input "244.64"
type input "20"
type input "2446.4"
type input "2"
type input "244.64"
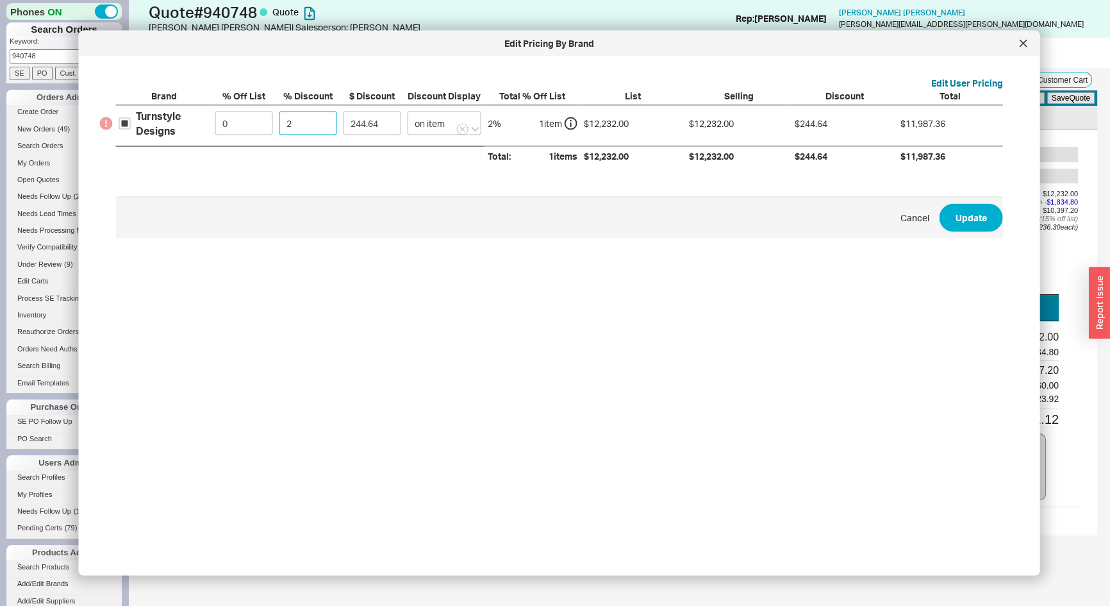
type input "25"
type input "3058"
type input "25"
click at [953, 218] on button "Update" at bounding box center [970, 217] width 63 height 28
type input "25"
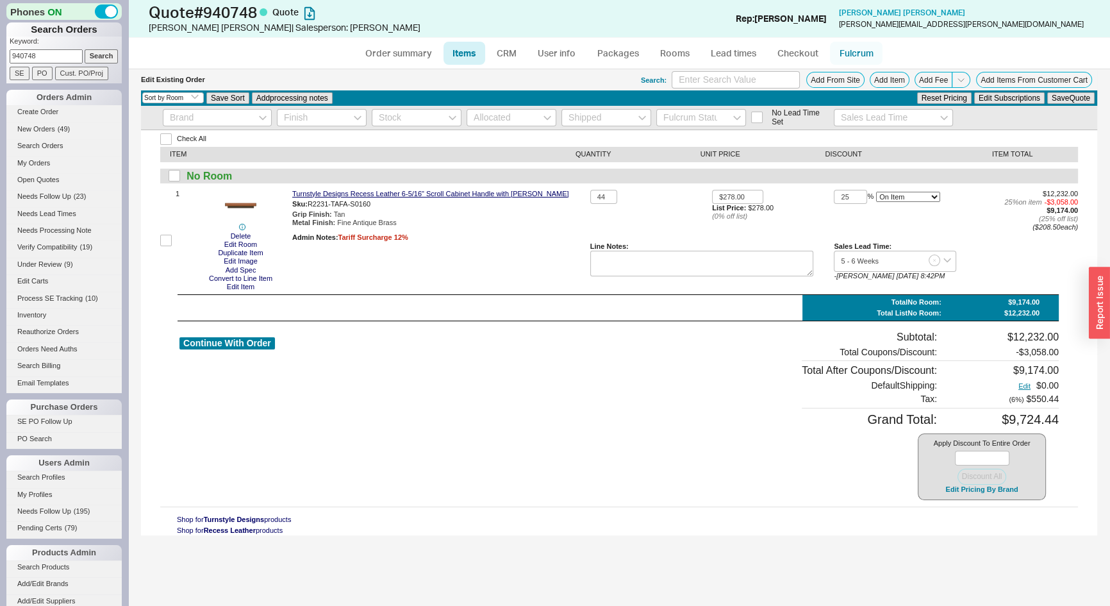
click at [852, 50] on link "Fulcrum" at bounding box center [856, 53] width 53 height 23
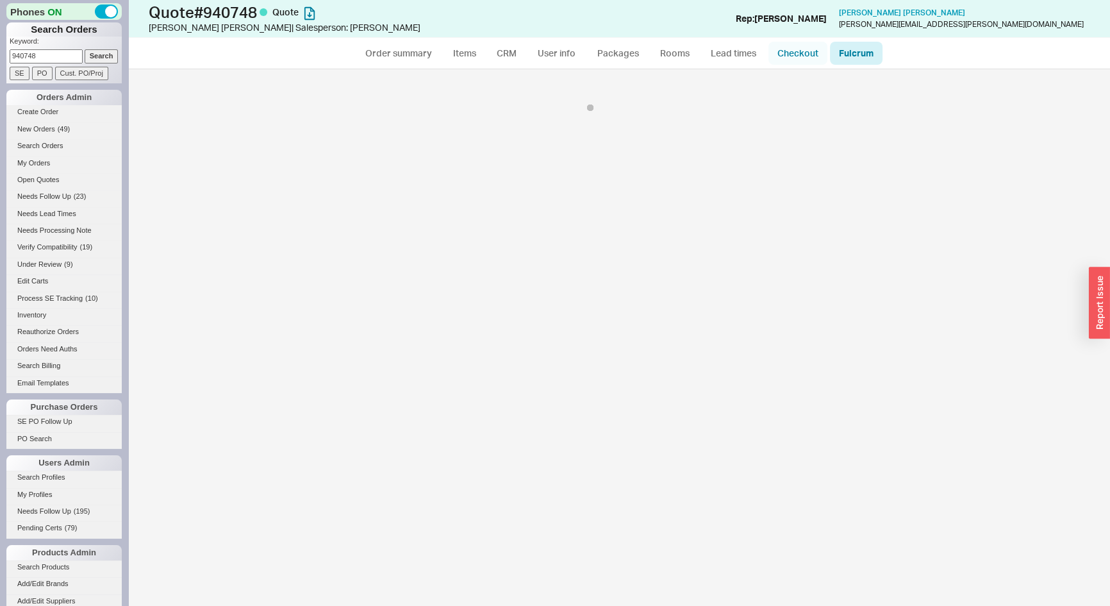
select select "TUR"
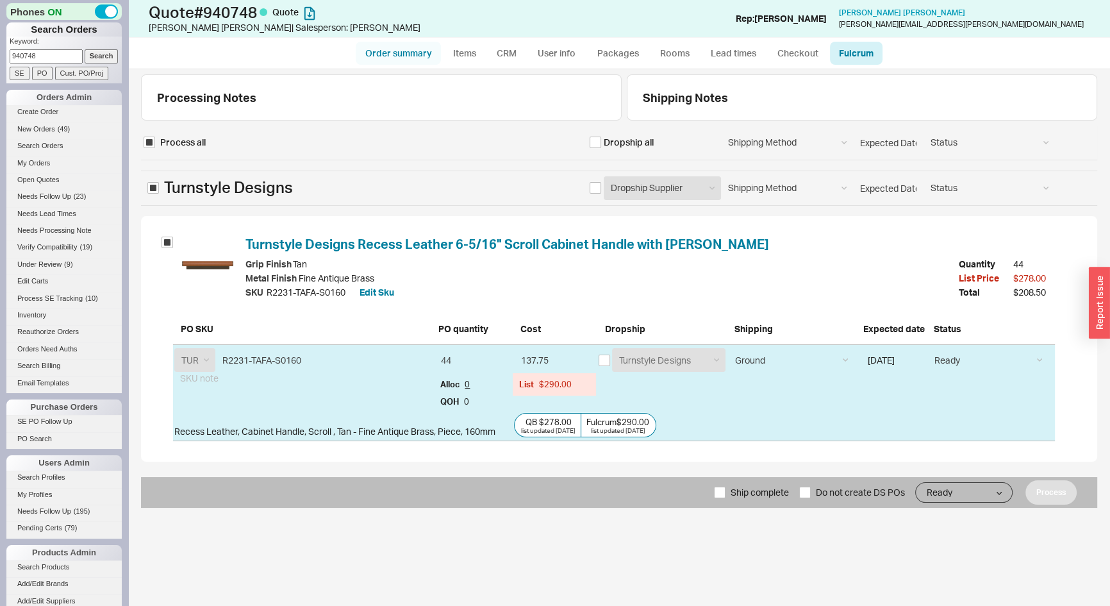
click at [417, 53] on link "Order summary" at bounding box center [398, 53] width 85 height 23
select select "*"
select select "3"
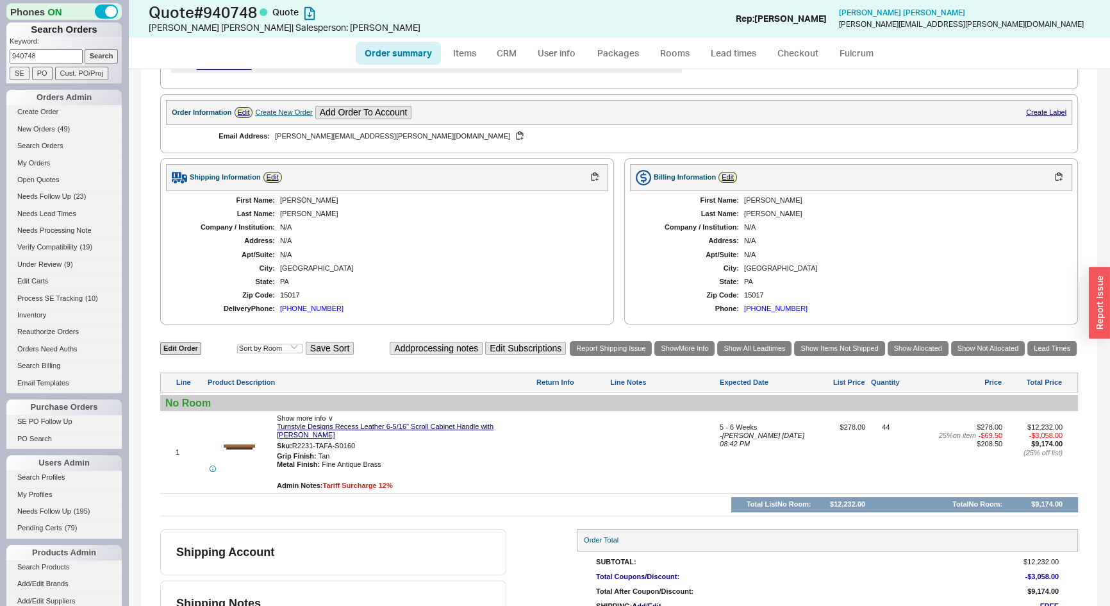
scroll to position [331, 0]
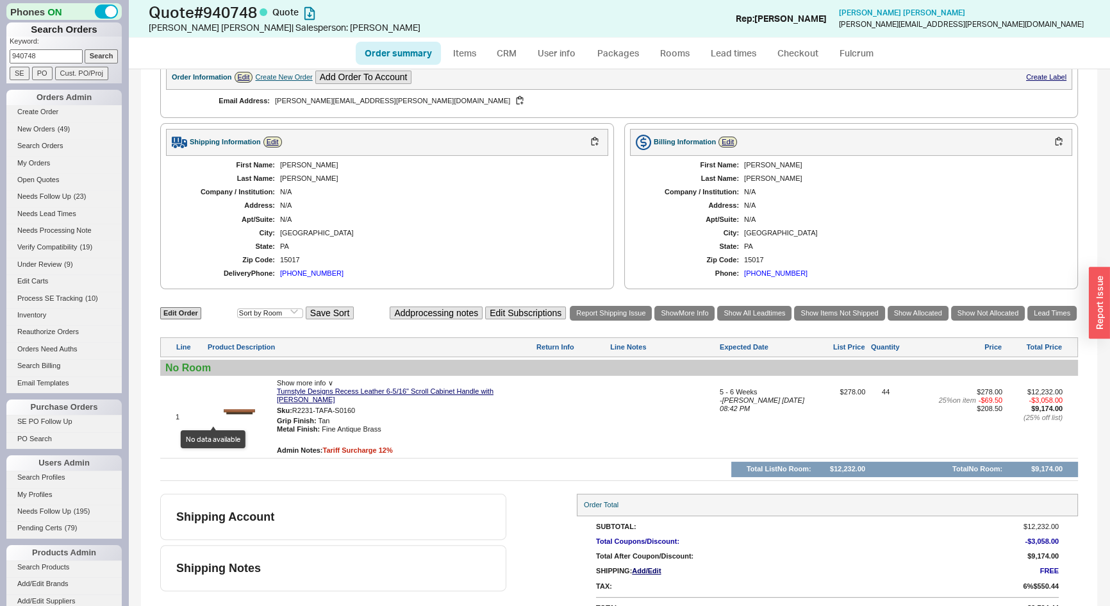
click at [213, 430] on icon at bounding box center [213, 433] width 6 height 6
click at [462, 51] on link "Items" at bounding box center [464, 53] width 42 height 23
select select "3"
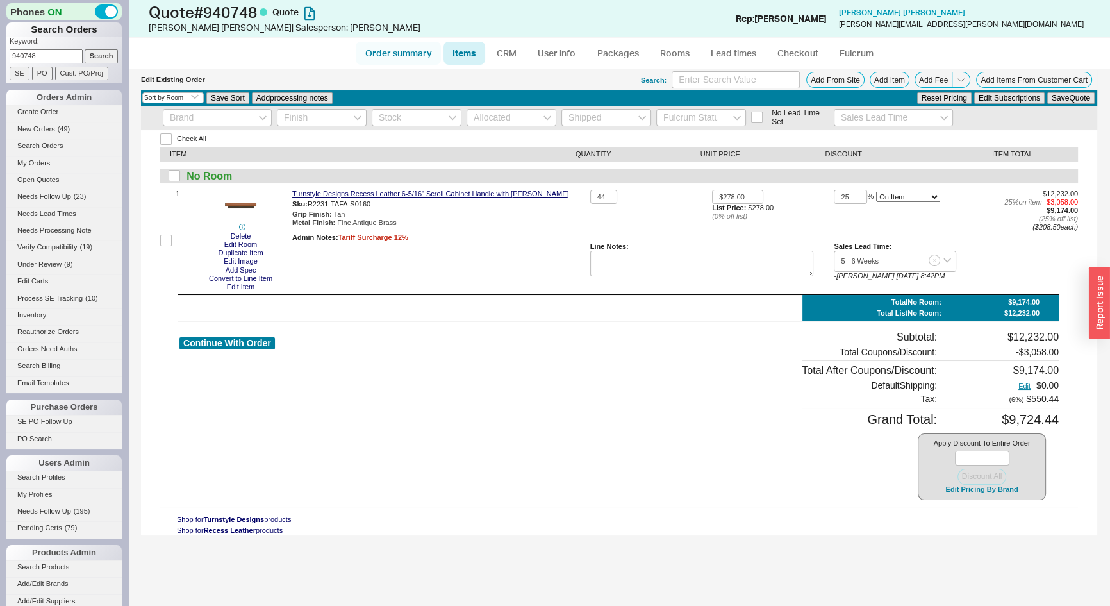
click at [396, 57] on link "Order summary" at bounding box center [398, 53] width 85 height 23
select select "*"
select select "3"
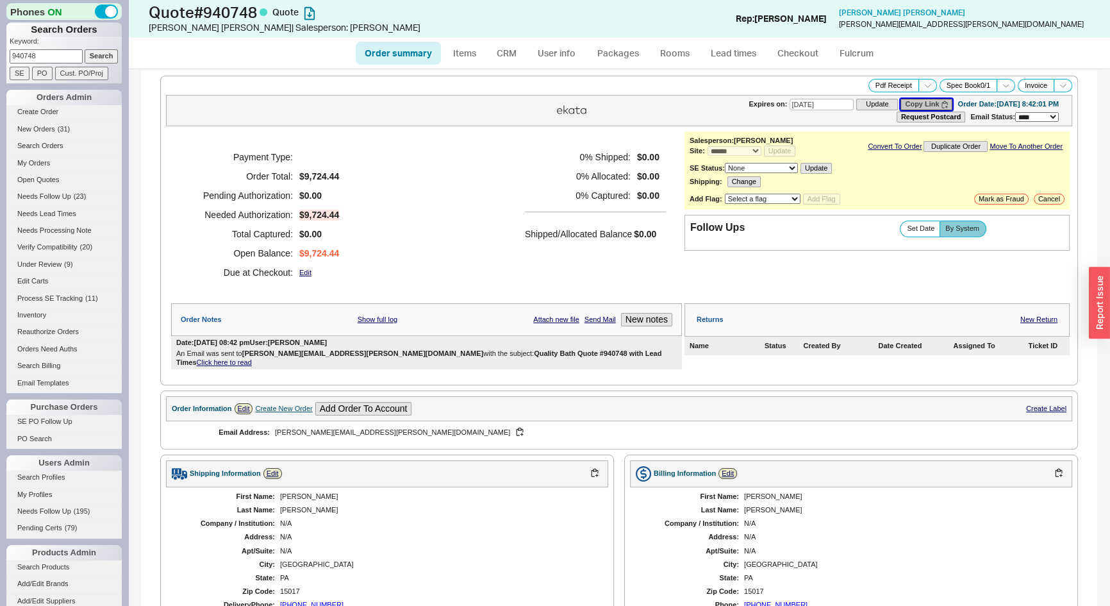
click at [900, 102] on button "Copy Link" at bounding box center [926, 104] width 52 height 11
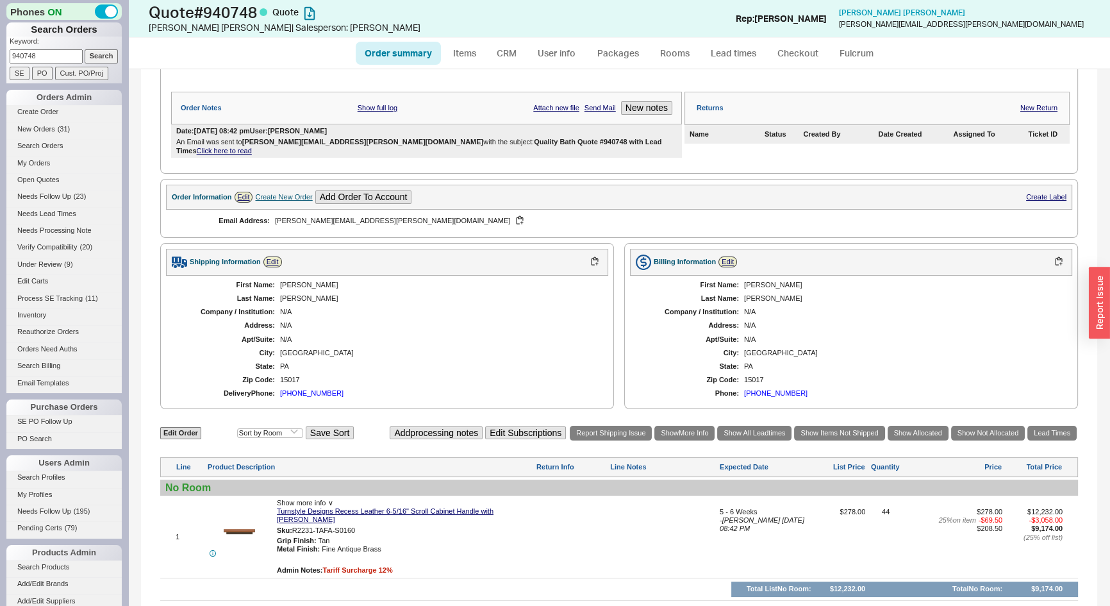
scroll to position [331, 0]
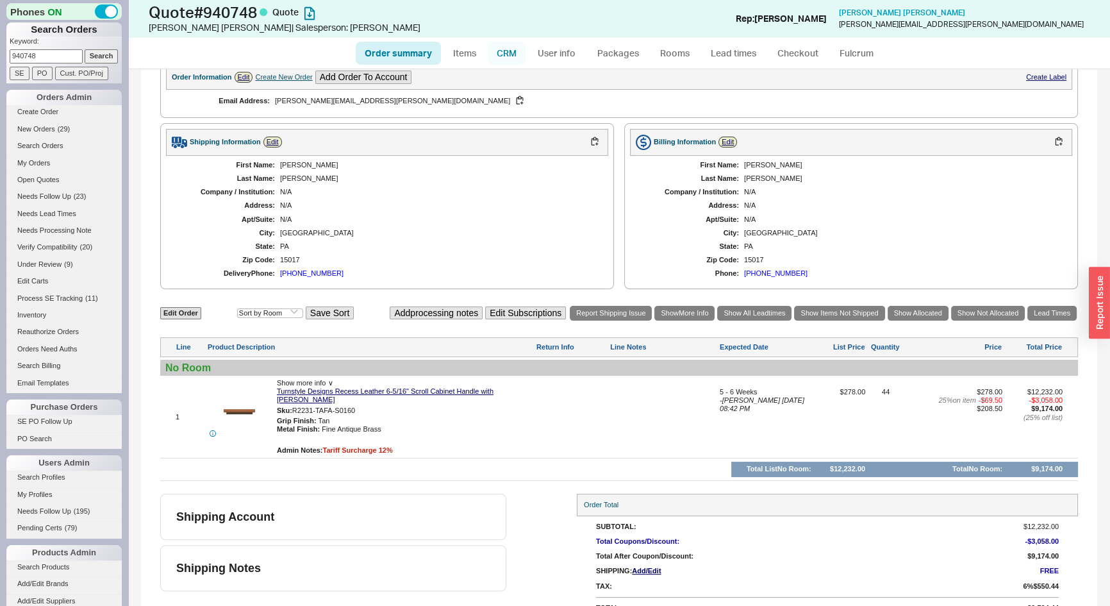
click at [515, 51] on link "CRM" at bounding box center [507, 53] width 38 height 23
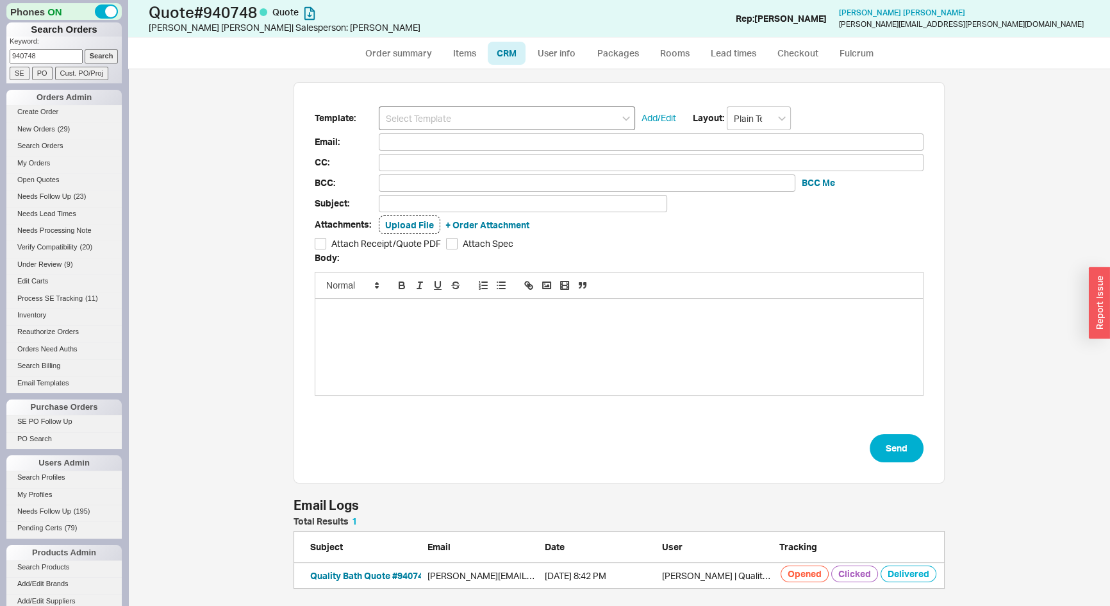
scroll to position [63, 642]
click at [508, 116] on input at bounding box center [507, 118] width 256 height 24
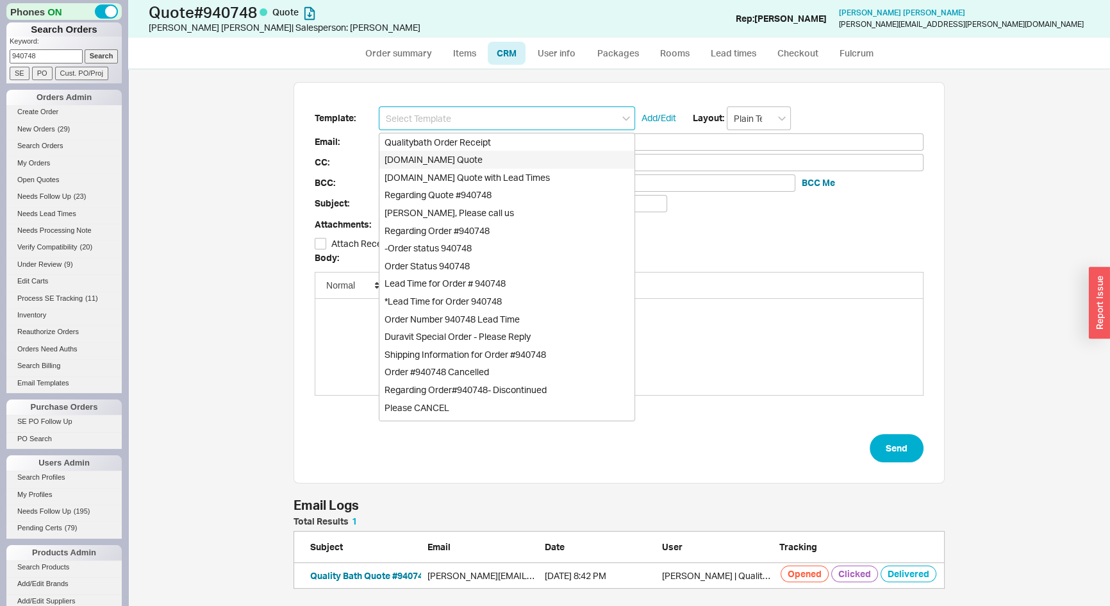
click at [475, 154] on div "Qualitybath.com Quote" at bounding box center [506, 160] width 255 height 18
type input "Receipt"
type input "joe.schuler@giffininterior.com"
type input "Quality Bath Quote #940748"
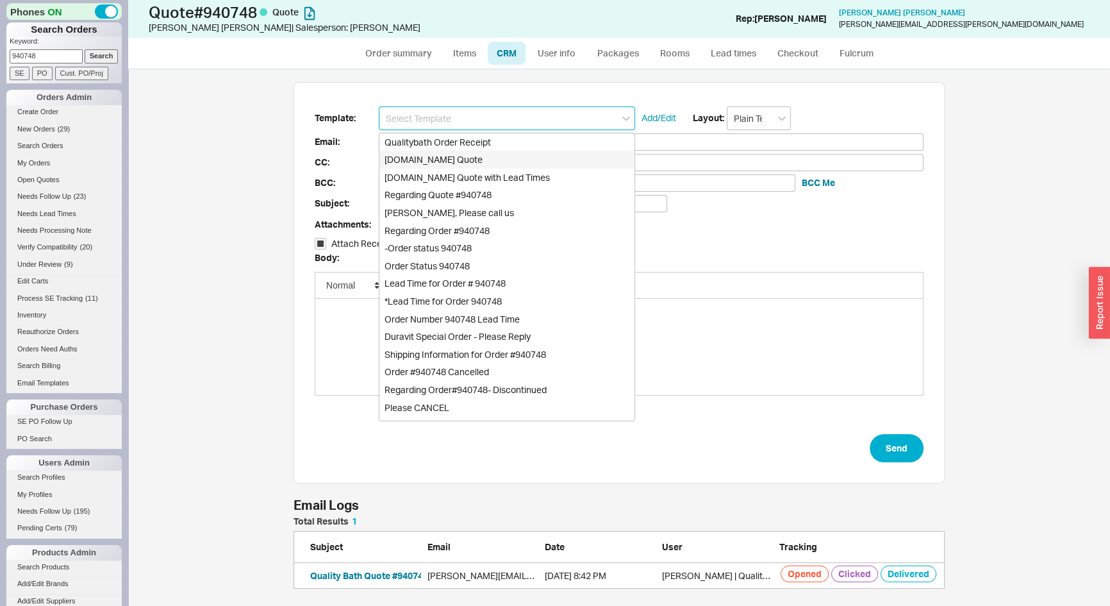
checkbox input "true"
type input "Qualitybath.com Quote"
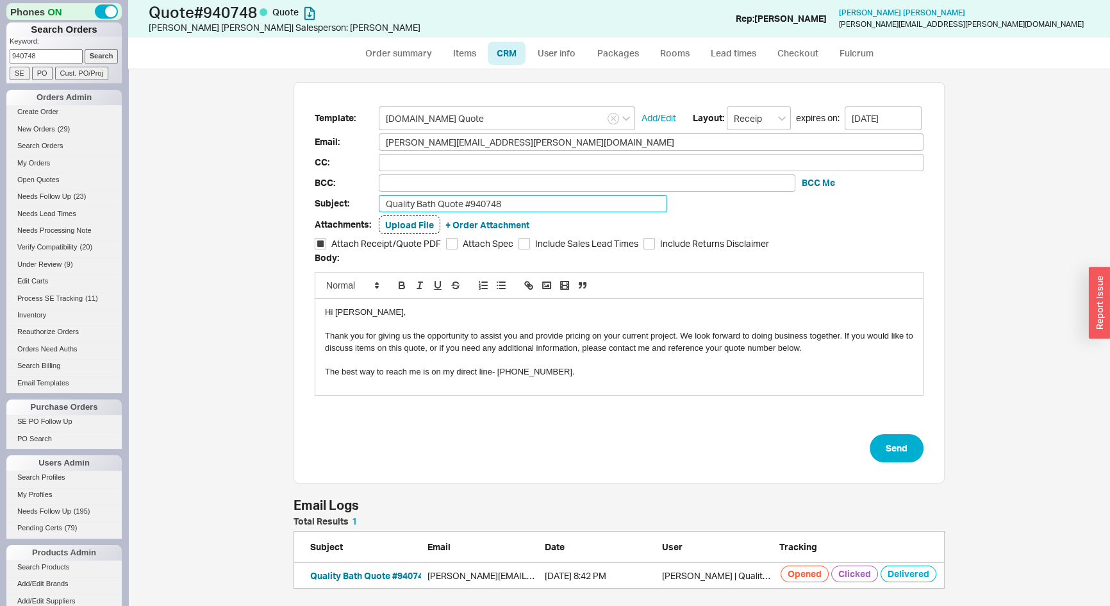
click at [545, 202] on input "Quality Bath Quote #940748" at bounding box center [523, 203] width 288 height 17
type input "Quality Bath Quote #940748 - Revised"
click at [523, 245] on input "Include Sales Lead Times" at bounding box center [524, 244] width 12 height 12
checkbox input "true"
click at [904, 445] on button "Send" at bounding box center [897, 448] width 54 height 28
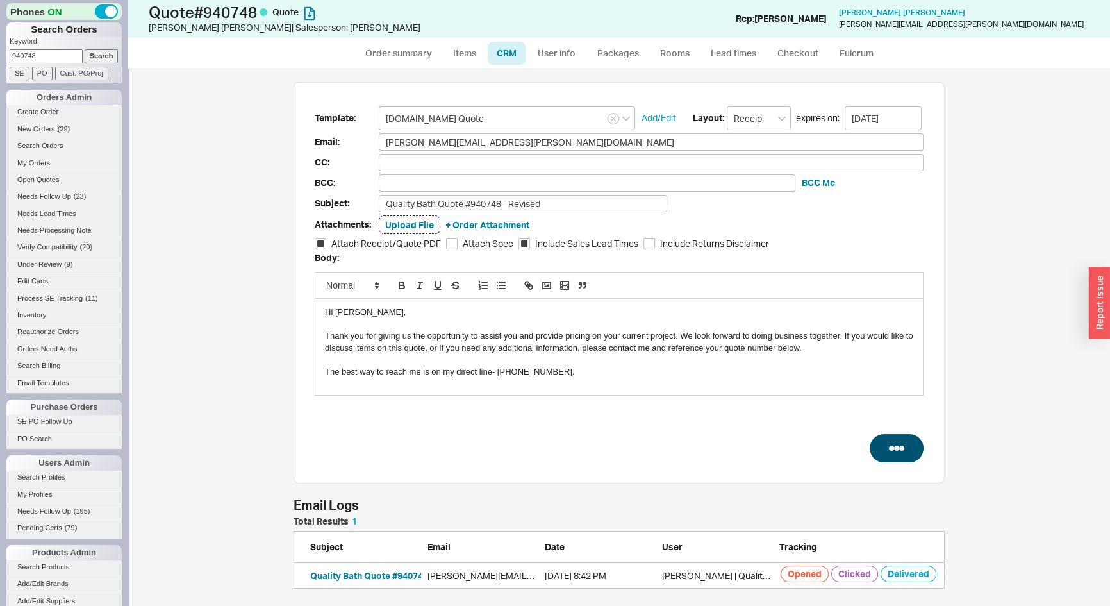
select select "*"
select select "3"
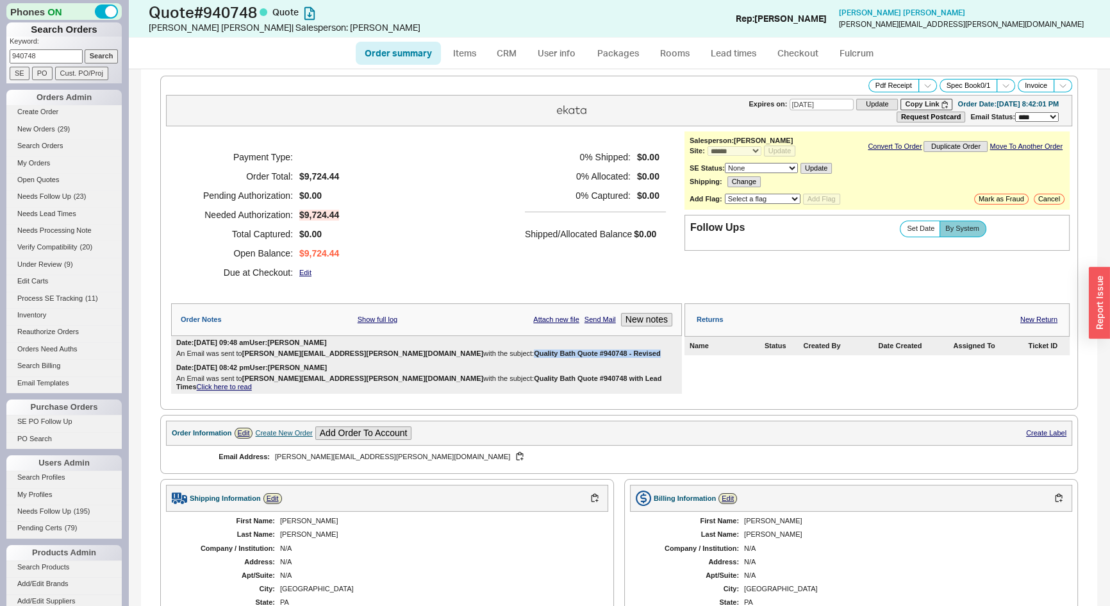
drag, startPoint x: 529, startPoint y: 353, endPoint x: 404, endPoint y: 351, distance: 125.0
click at [534, 351] on b "Quality Bath Quote #940748 - Revised" at bounding box center [597, 353] width 126 height 8
copy b "Quality Bath Quote #940748 - Revised"
click at [923, 83] on icon at bounding box center [928, 86] width 10 height 10
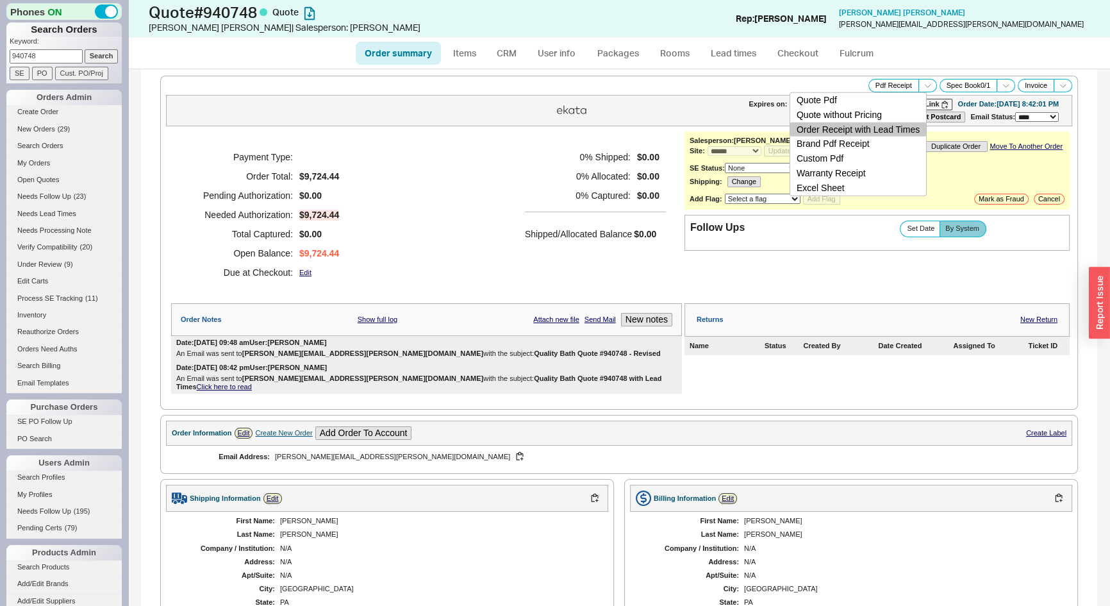
click at [900, 128] on button "Order Receipt with Lead Times" at bounding box center [858, 129] width 136 height 15
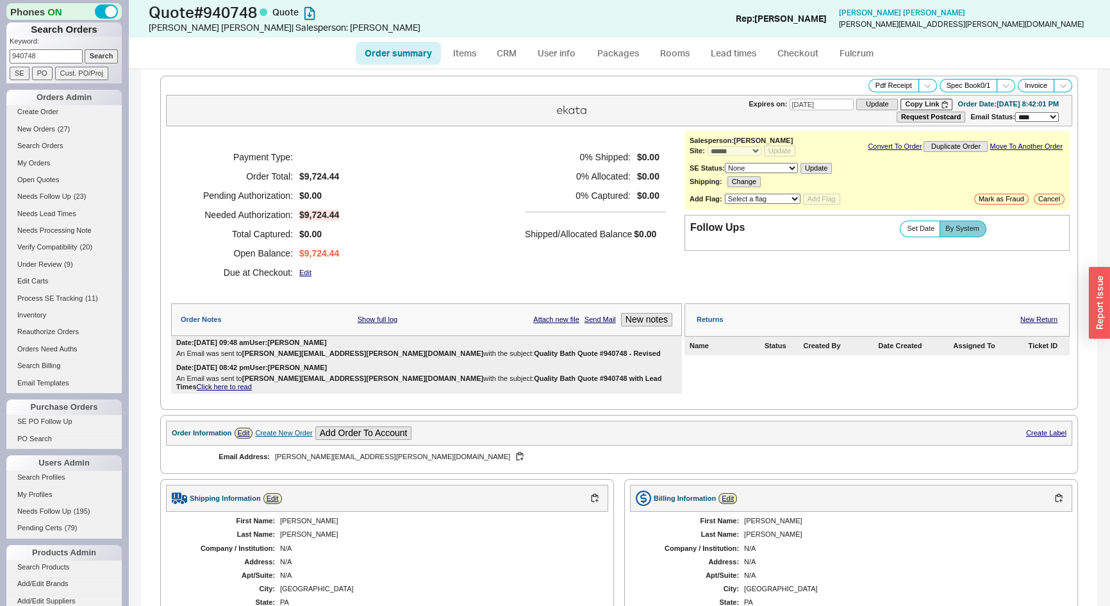
click at [43, 56] on input "940748" at bounding box center [46, 55] width 73 height 13
paste input "josephine.hislop@gmail.com"
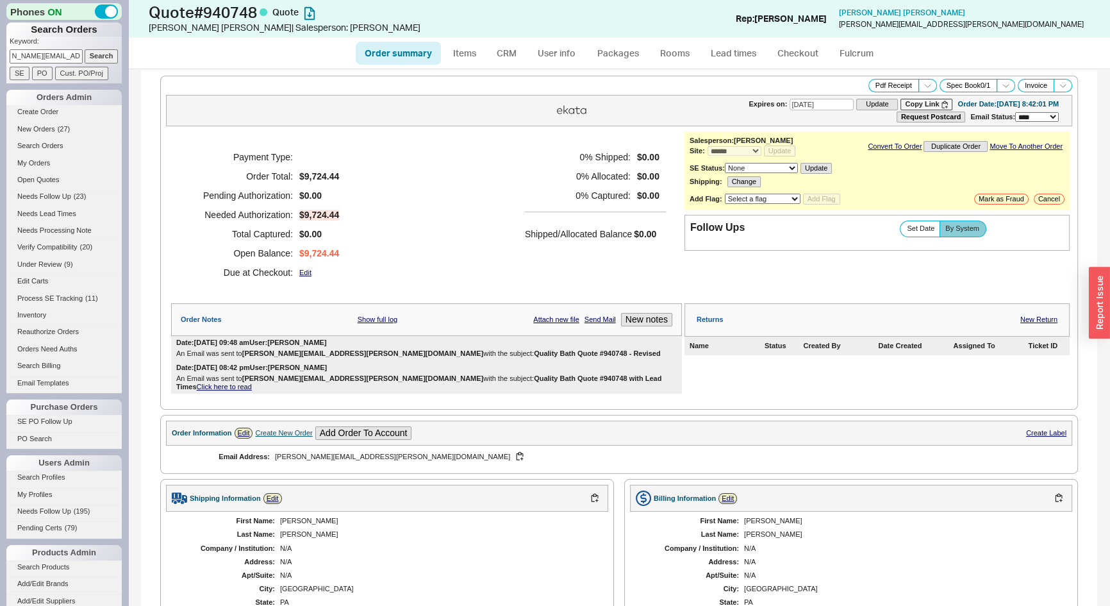
type input "josephine.hislop@gmail.com"
click at [99, 58] on input "Search" at bounding box center [102, 55] width 34 height 13
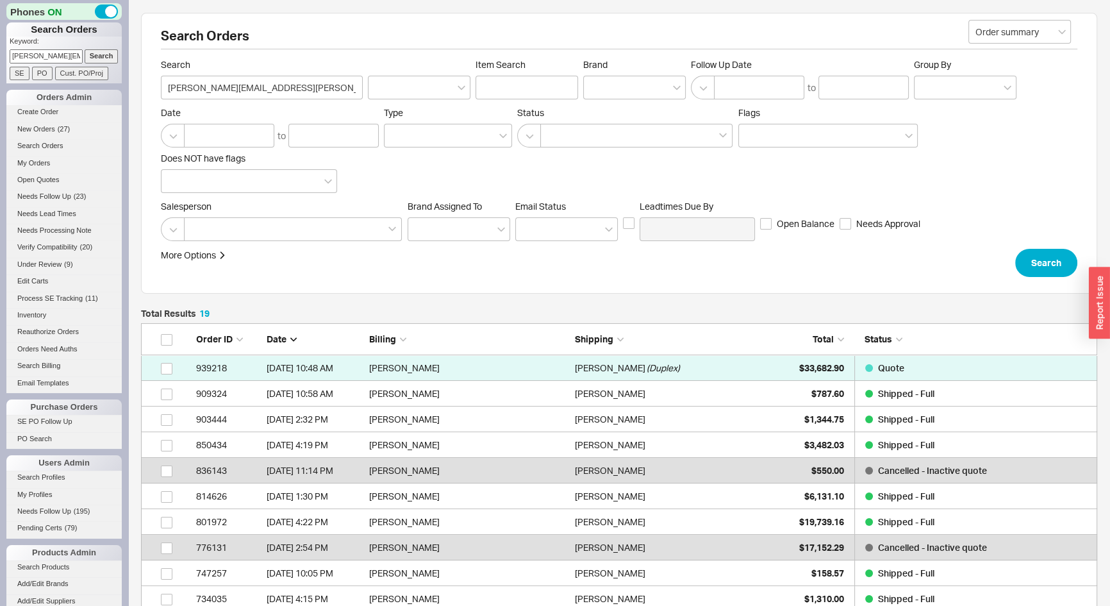
scroll to position [510, 947]
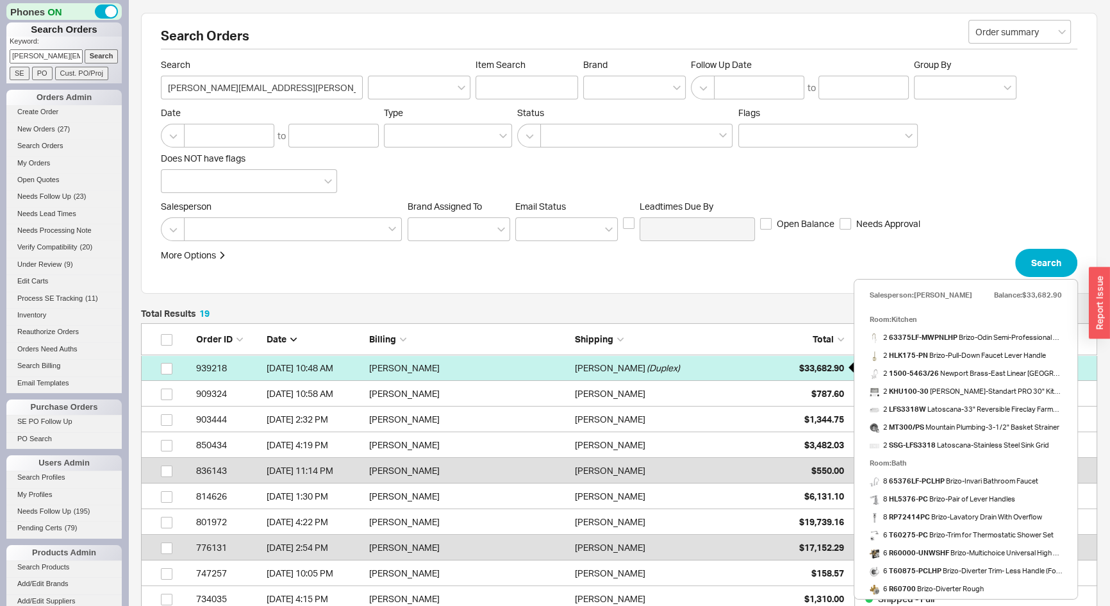
click at [818, 370] on span "$33,682.90" at bounding box center [821, 367] width 45 height 11
select select "*"
select select "LOW"
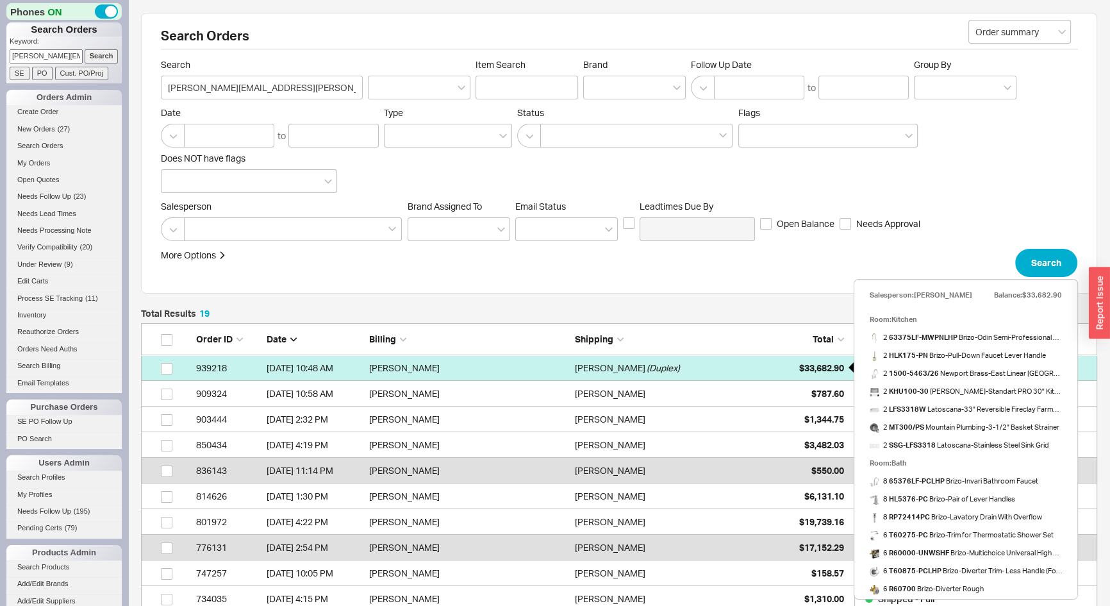
select select "3"
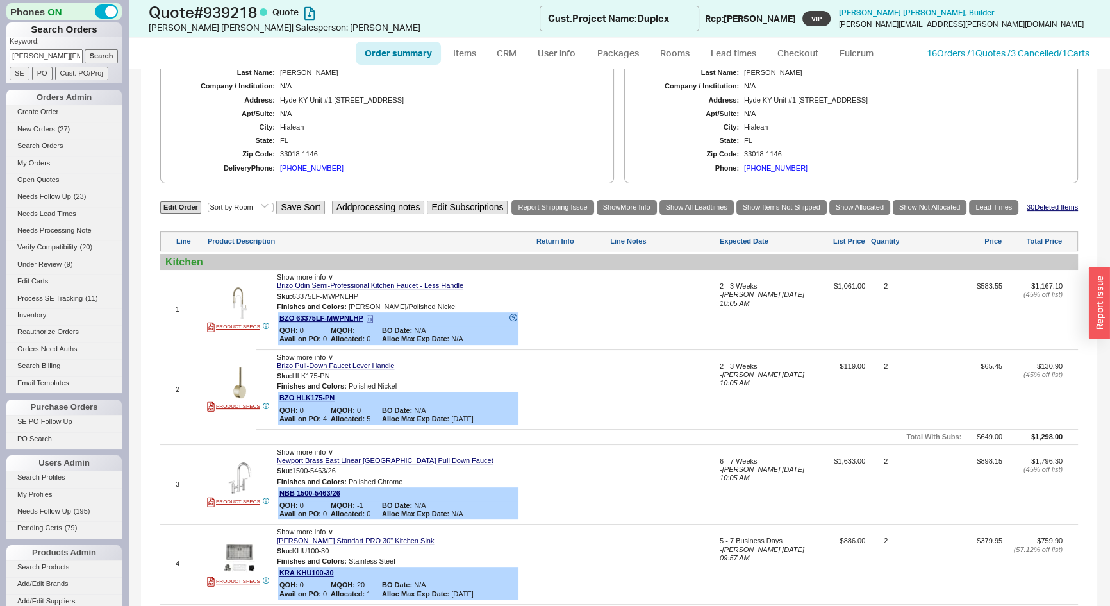
scroll to position [583, 0]
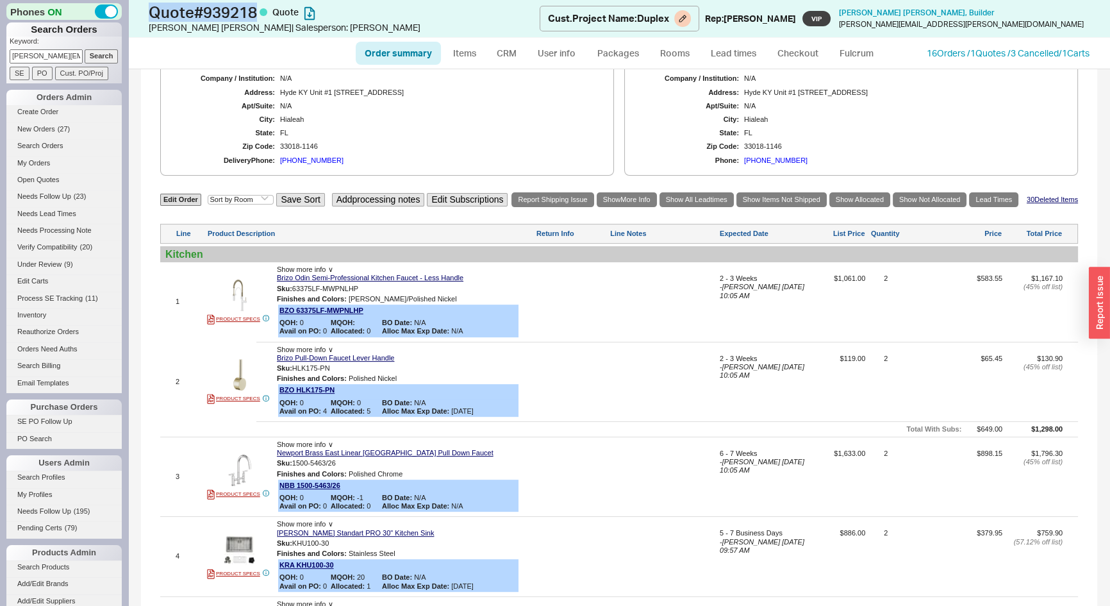
drag, startPoint x: 261, startPoint y: 8, endPoint x: 172, endPoint y: 8, distance: 89.7
click at [144, 6] on div "Quote # 939218 Quote Josephine Hislop | Salesperson: Josh Cust. Project Name : …" at bounding box center [619, 19] width 982 height 38
copy h1 "Quote # 939218"
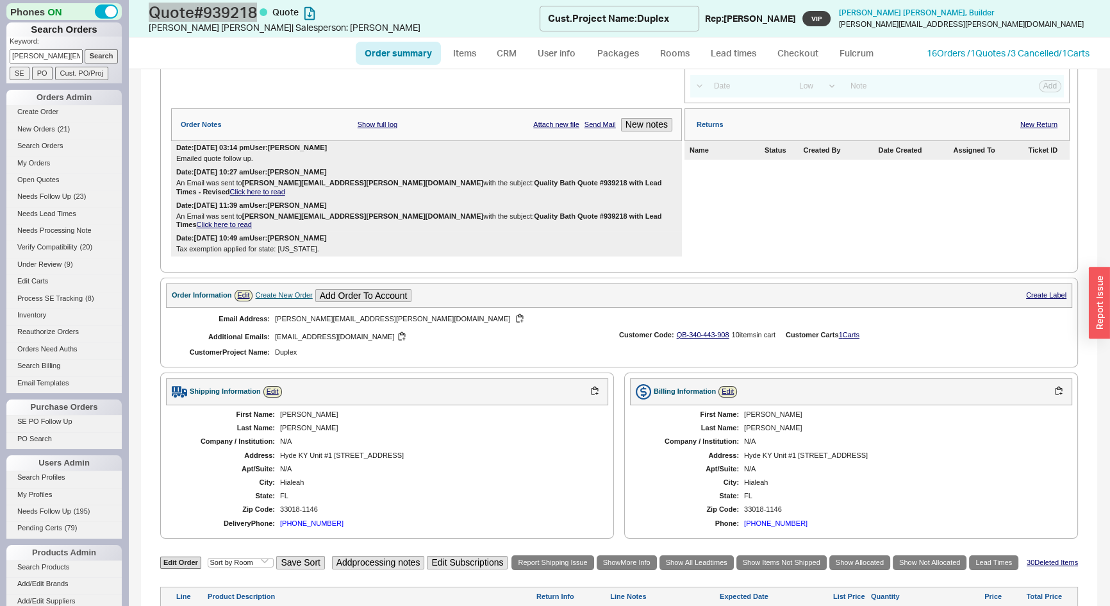
scroll to position [0, 0]
